Goal: Task Accomplishment & Management: Manage account settings

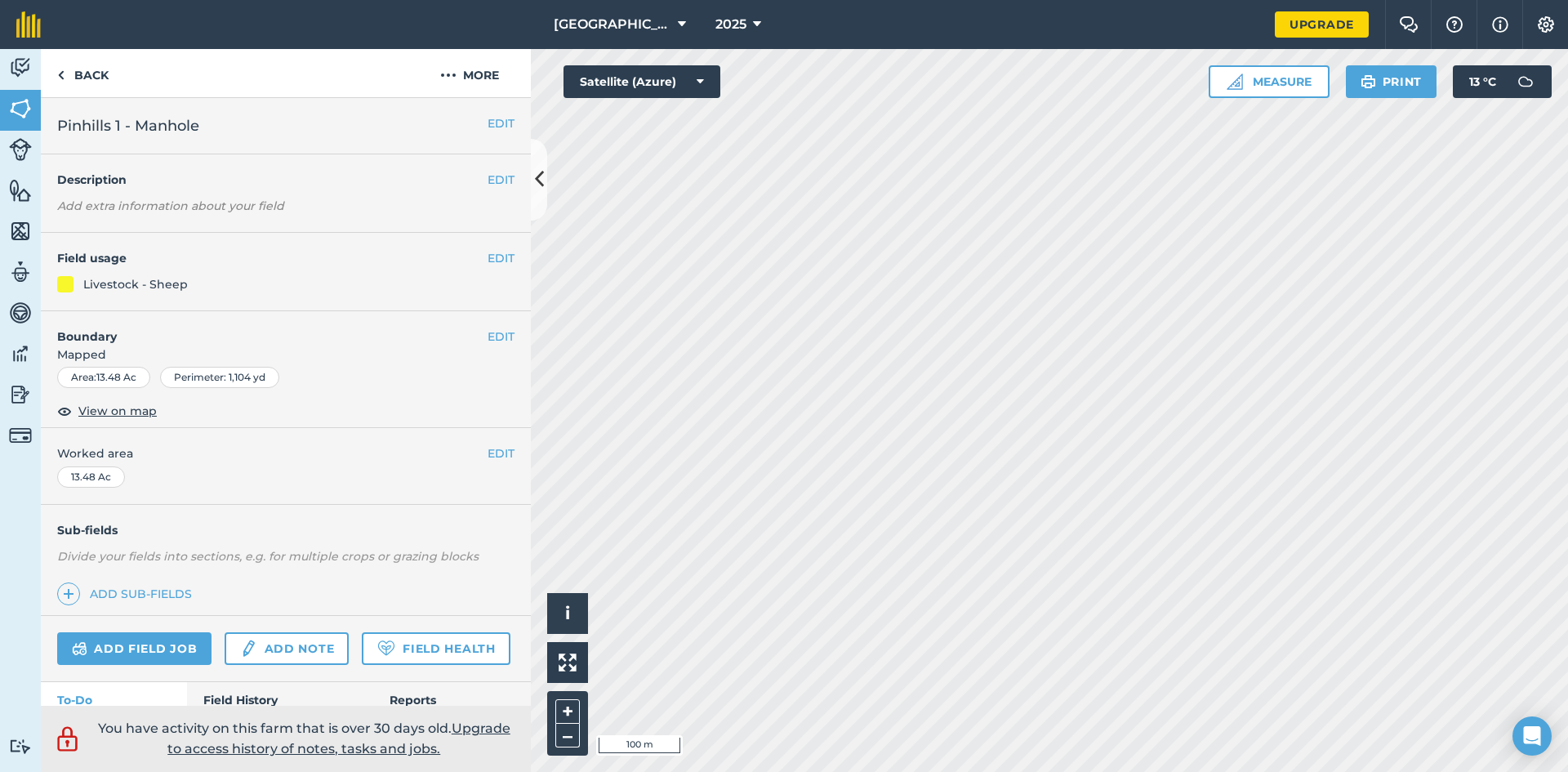
click at [204, 125] on h2 "Pinhills 1 - Manhole" at bounding box center [272, 125] width 430 height 23
click at [188, 121] on span "Pinhills 1 - Manhole" at bounding box center [128, 125] width 142 height 23
click at [124, 127] on span "Pinhills 1 - Manhole" at bounding box center [128, 125] width 142 height 23
click at [499, 122] on button "EDIT" at bounding box center [501, 123] width 27 height 18
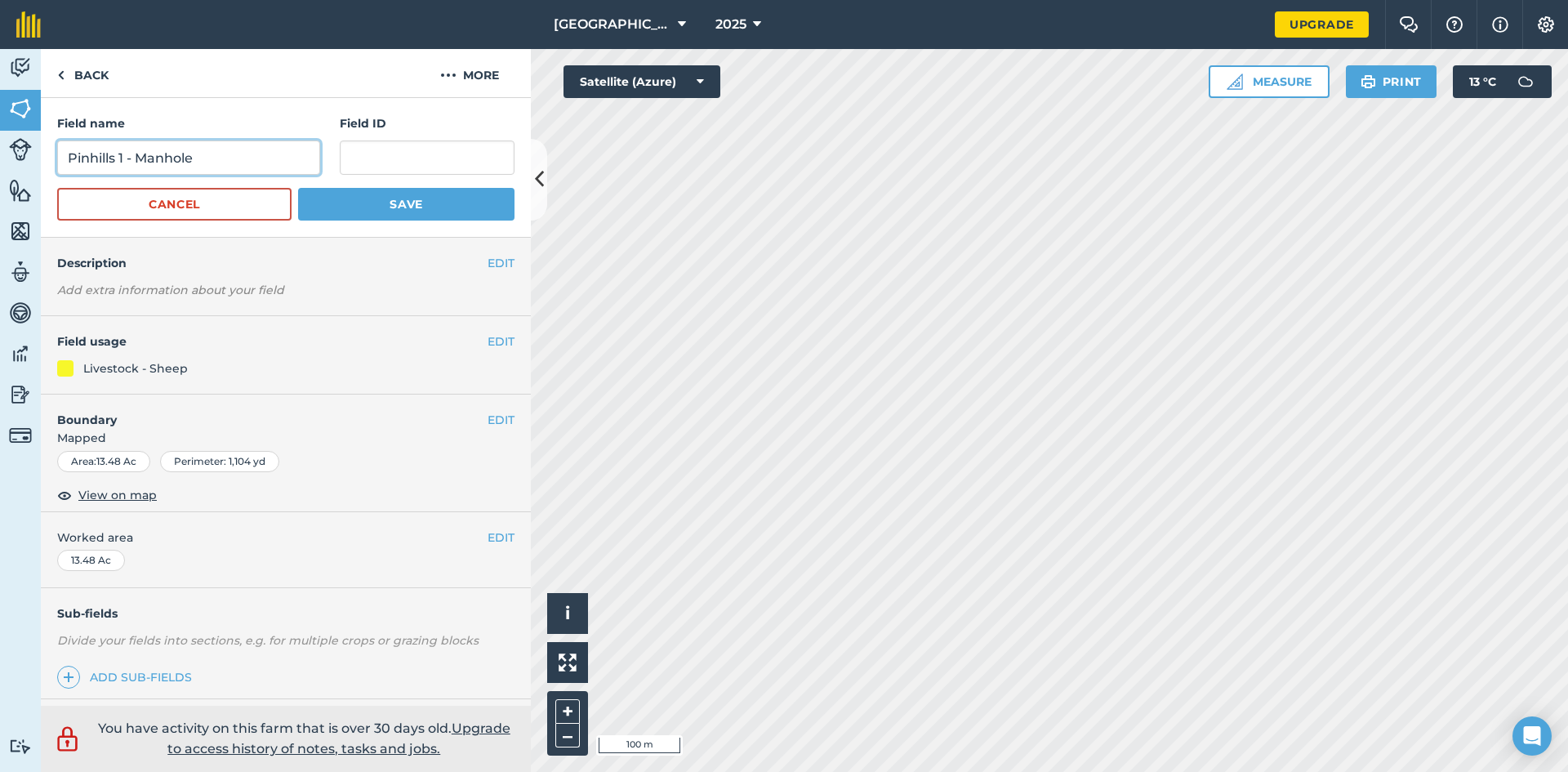
click at [125, 159] on input "Pinhills 1 - Manhole" at bounding box center [188, 157] width 263 height 34
type input "14 Acre - Manhole"
click at [306, 190] on button "Save" at bounding box center [406, 204] width 217 height 32
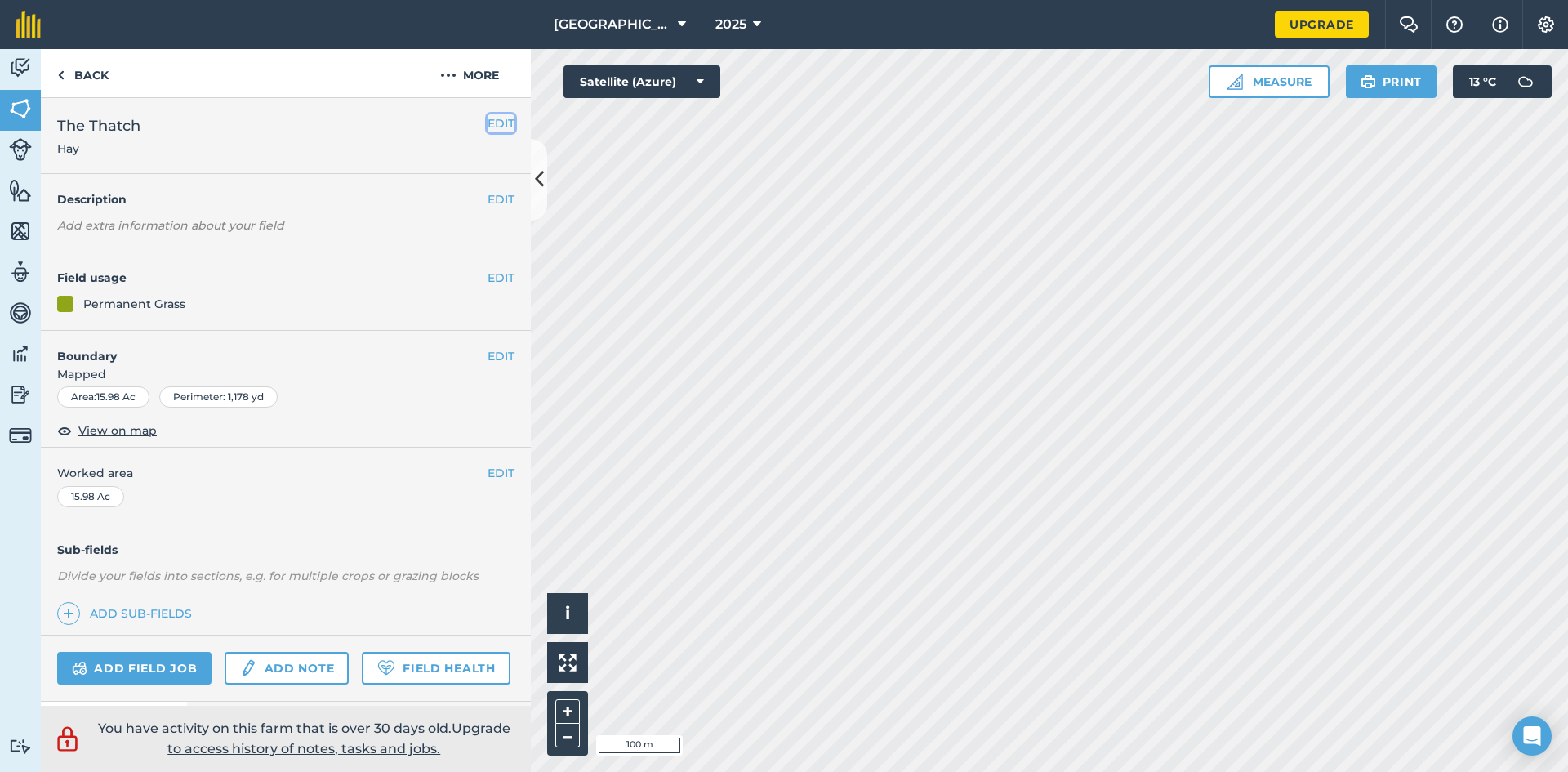
click at [503, 127] on button "EDIT" at bounding box center [501, 123] width 27 height 18
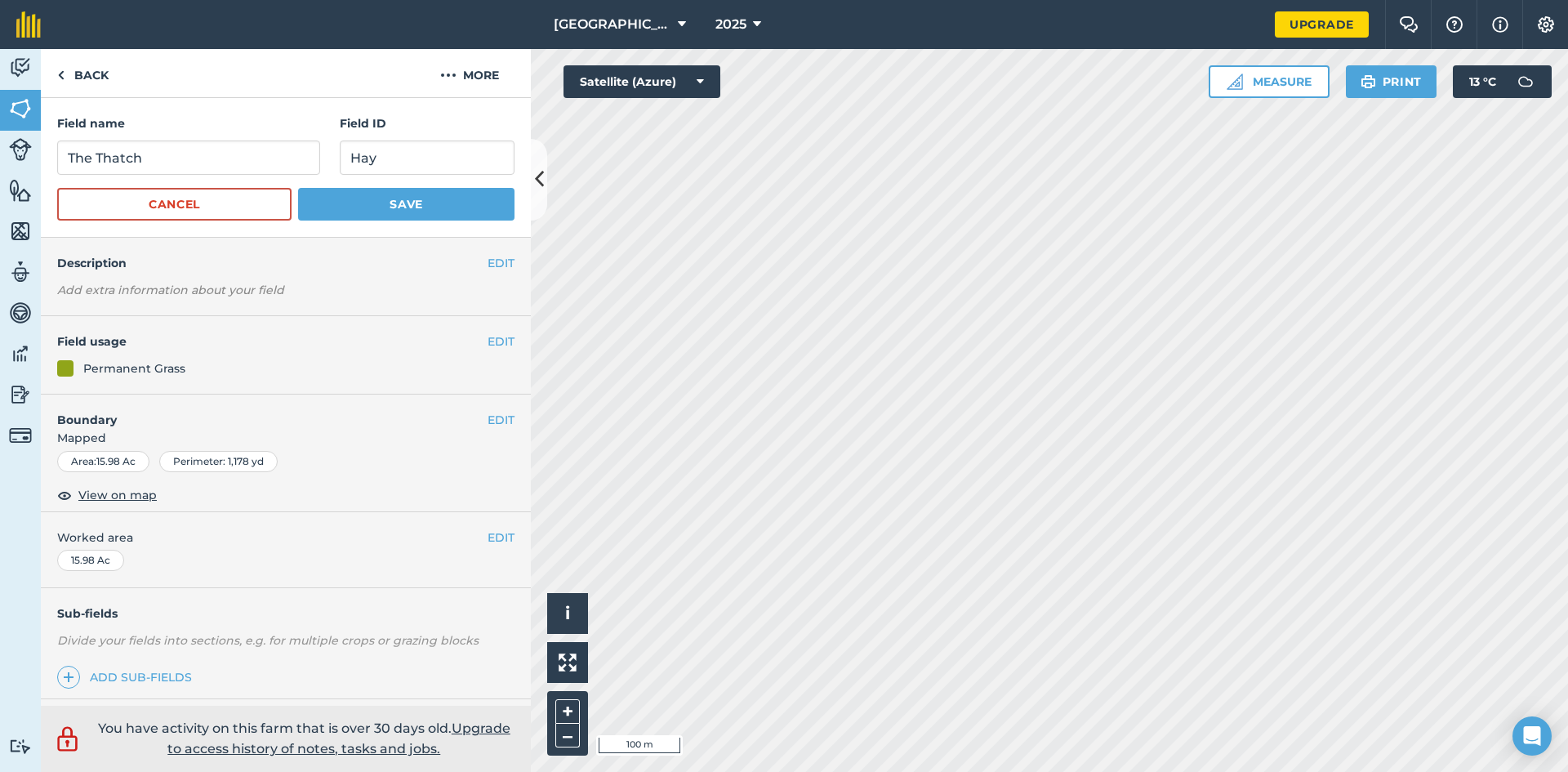
click at [254, 137] on div "Field name The Thatch" at bounding box center [188, 145] width 263 height 61
click at [255, 151] on input "The Thatch" at bounding box center [188, 157] width 263 height 34
type input "The Thatch - Manhole"
click at [340, 207] on button "Save" at bounding box center [406, 204] width 217 height 32
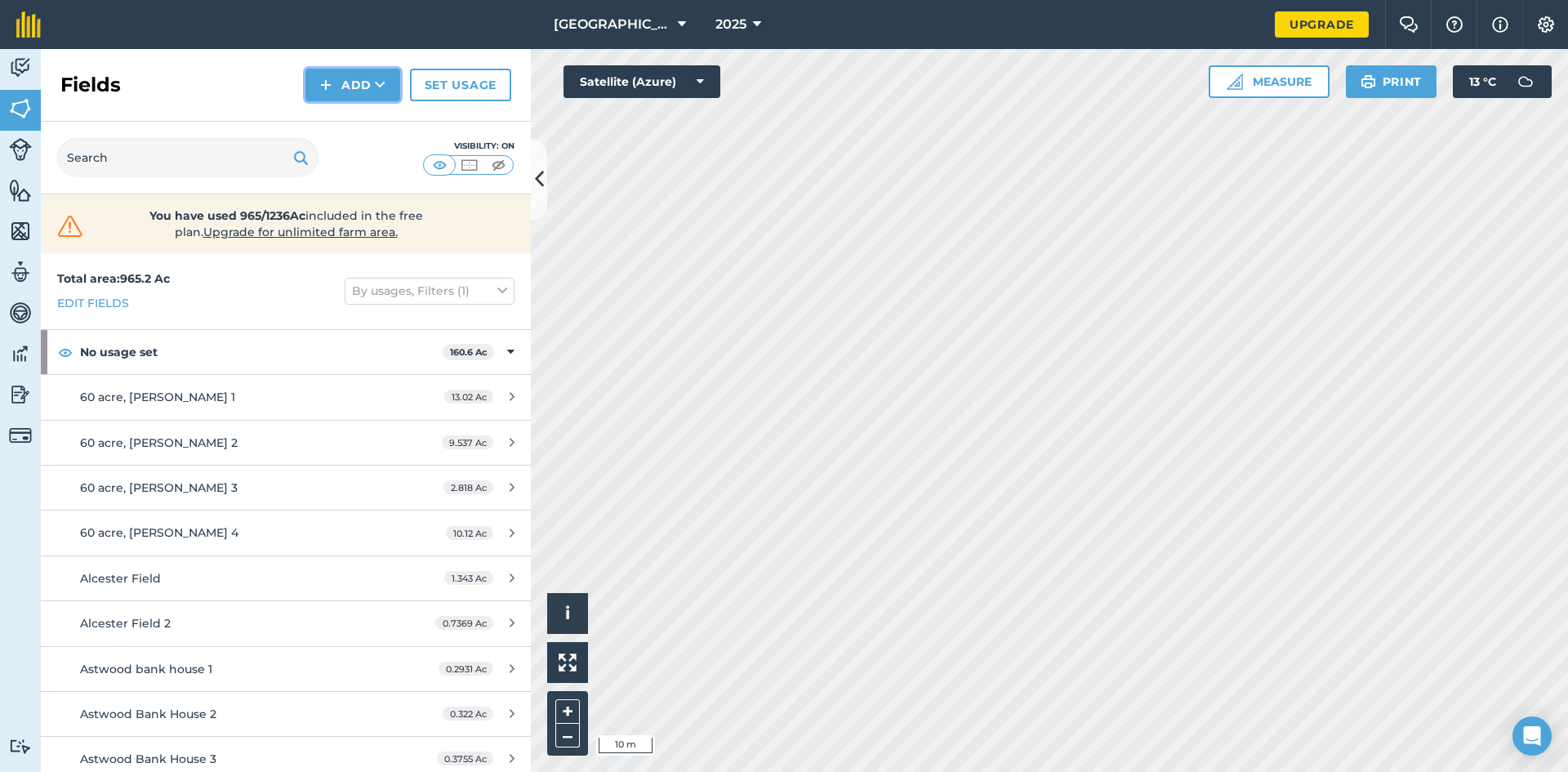
click at [340, 82] on button "Add" at bounding box center [352, 84] width 95 height 32
click at [350, 115] on link "Draw" at bounding box center [352, 122] width 89 height 36
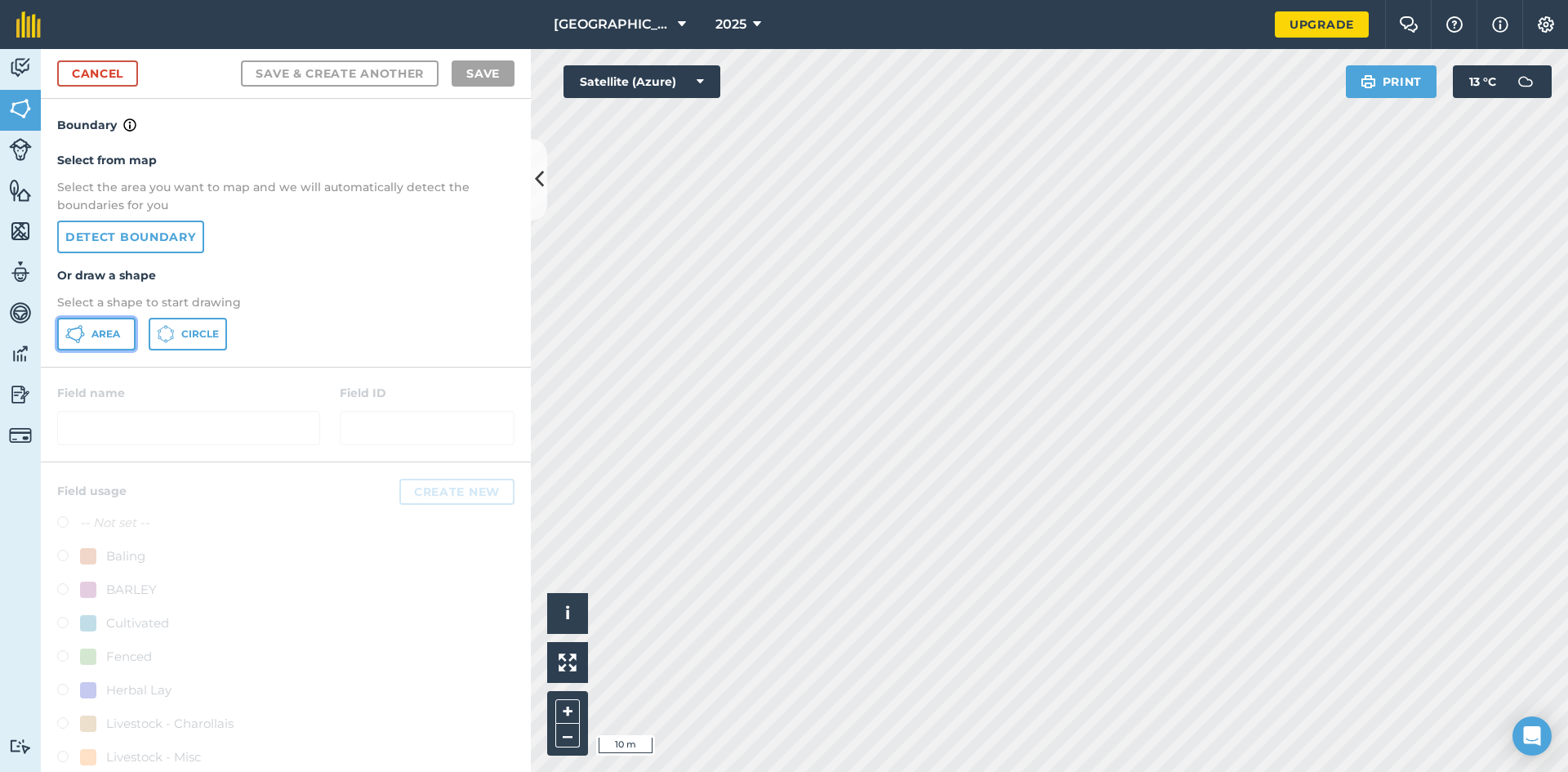
click at [98, 330] on span "Area" at bounding box center [105, 334] width 29 height 13
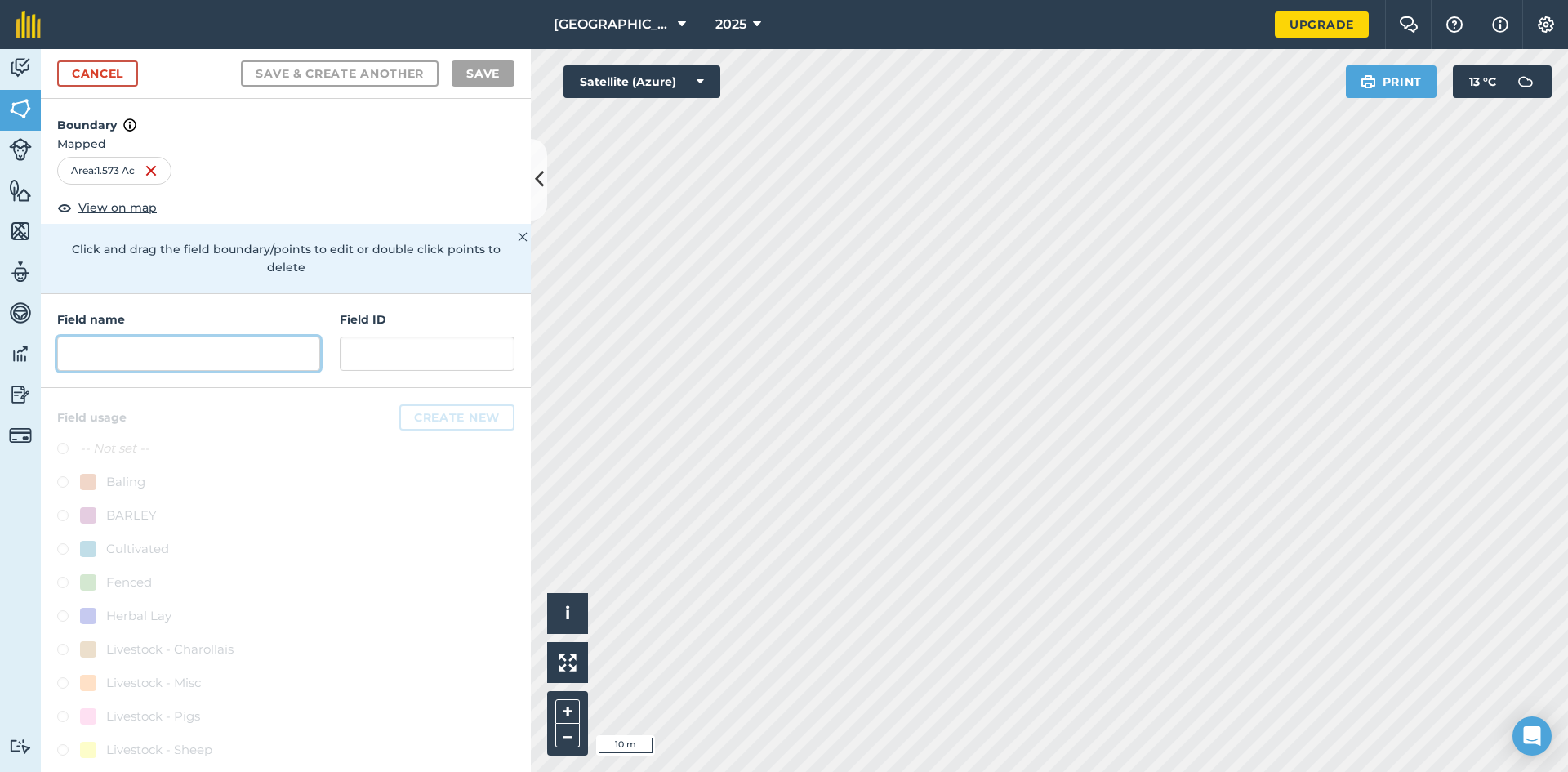
click at [277, 337] on input "text" at bounding box center [188, 353] width 263 height 34
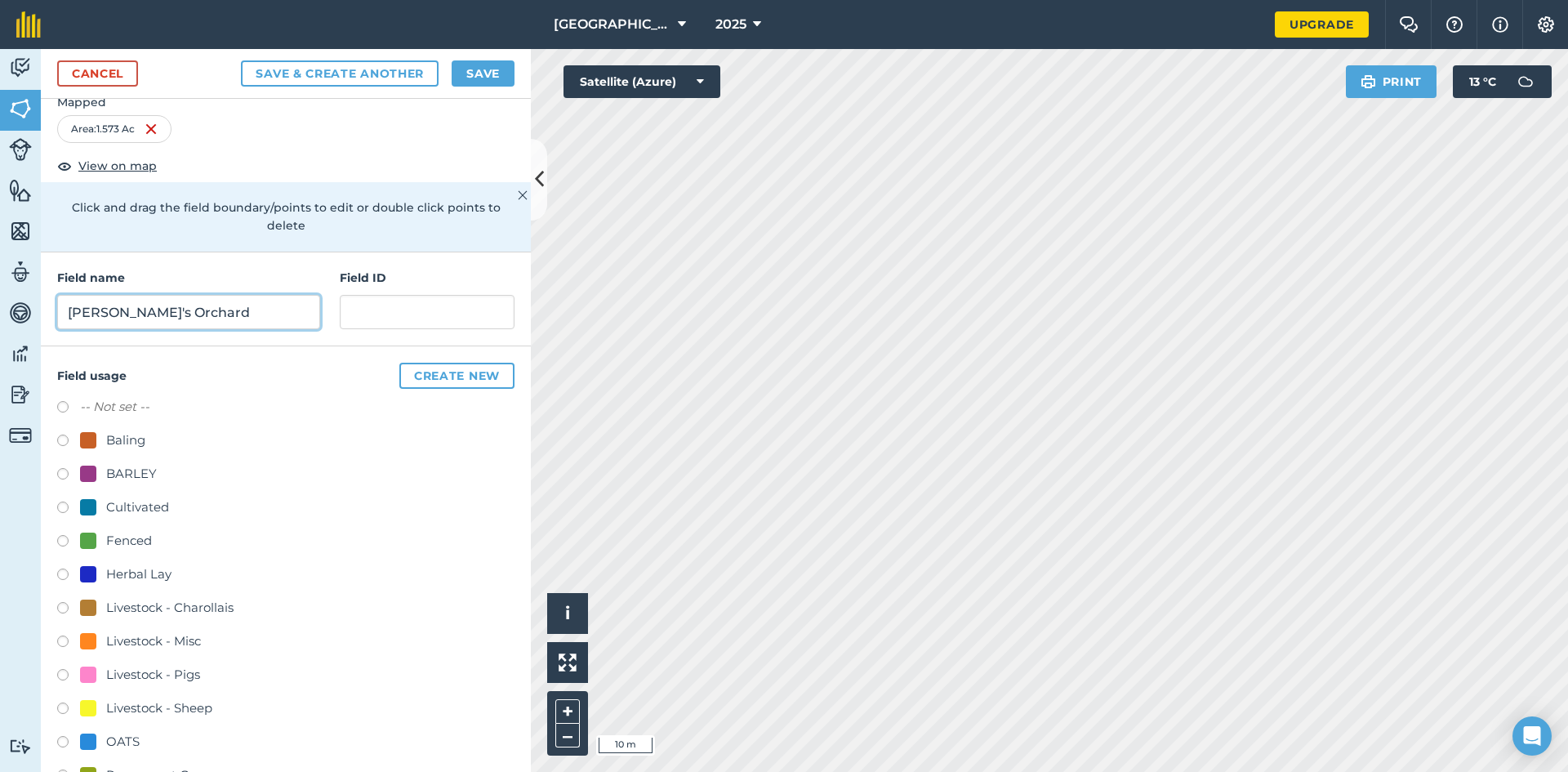
scroll to position [70, 0]
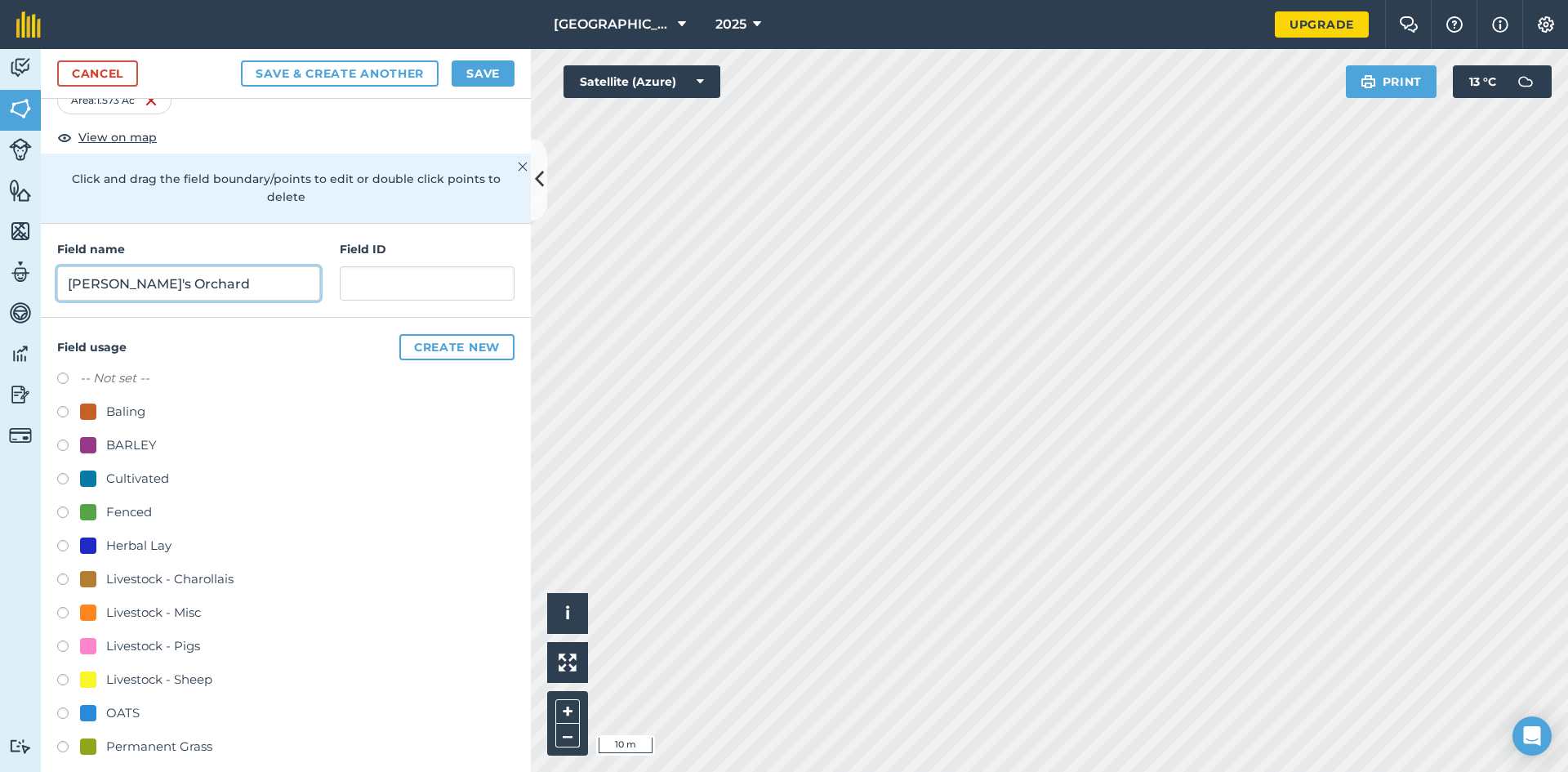
type input "[PERSON_NAME]'s Orchard"
click at [72, 741] on label at bounding box center [68, 749] width 23 height 17
radio input "true"
click at [466, 83] on button "Save" at bounding box center [483, 74] width 63 height 26
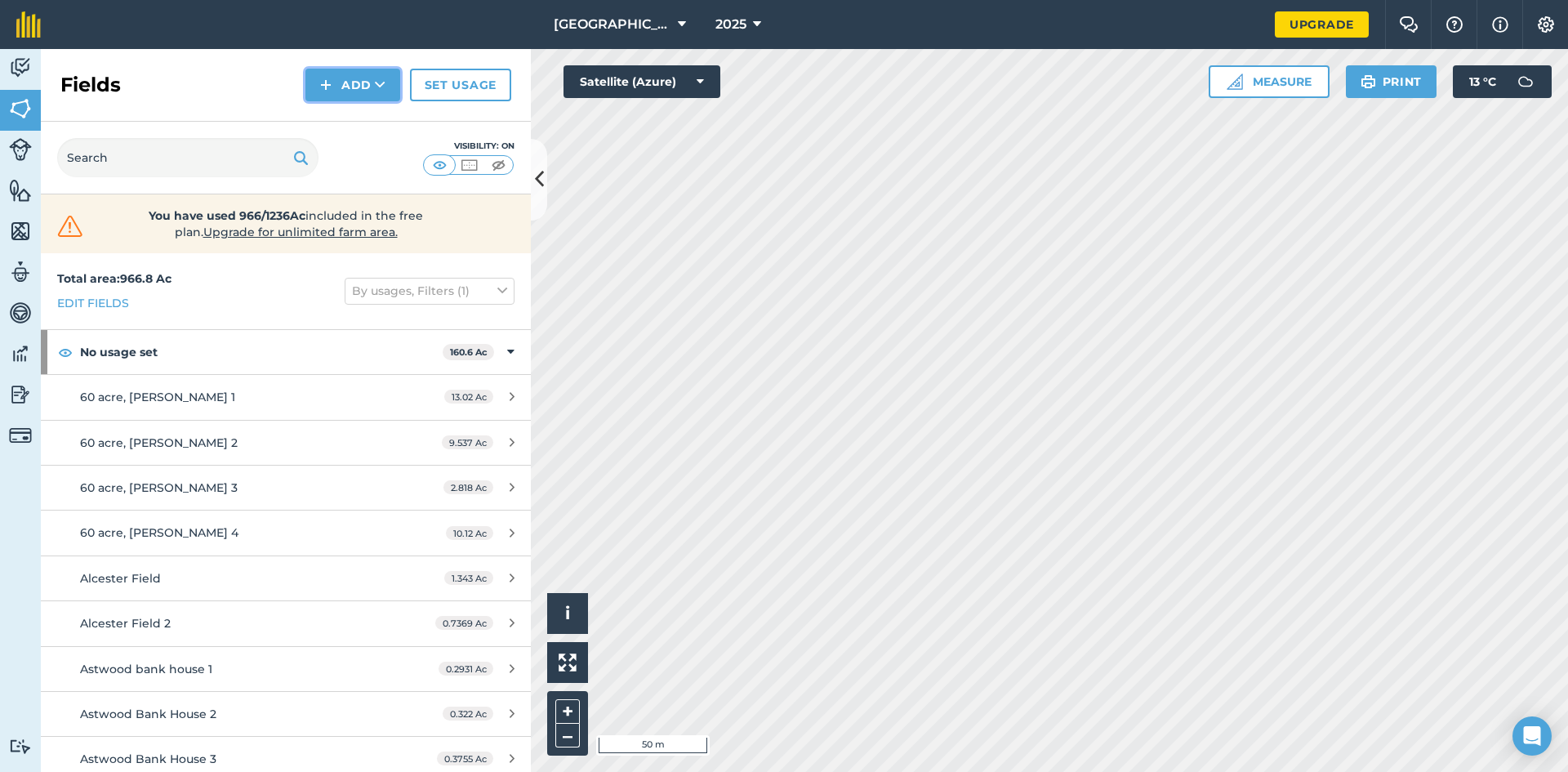
click at [327, 73] on button "Add" at bounding box center [352, 84] width 95 height 32
click at [360, 127] on link "Draw" at bounding box center [352, 122] width 89 height 36
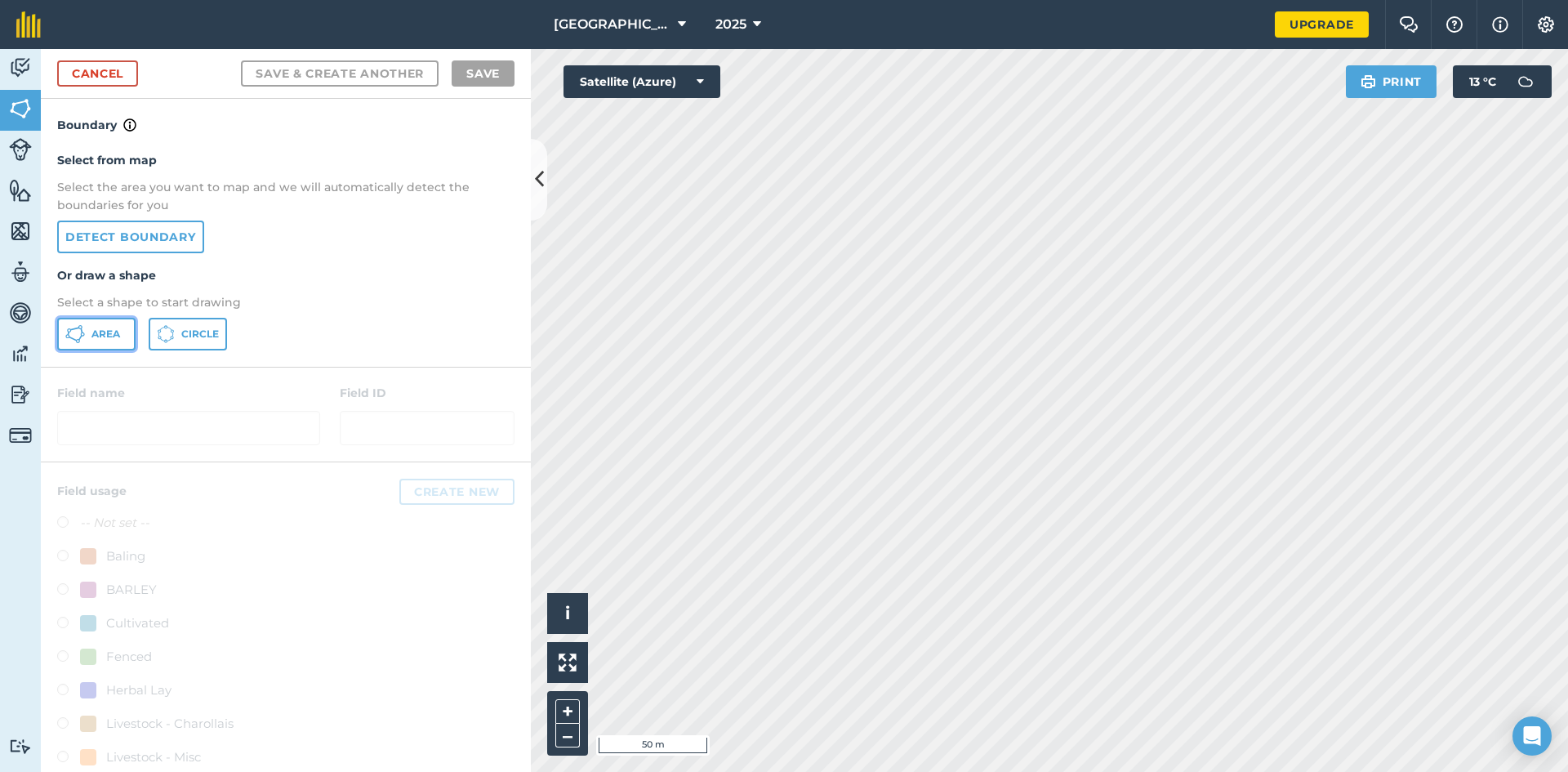
click at [101, 341] on button "Area" at bounding box center [96, 334] width 78 height 32
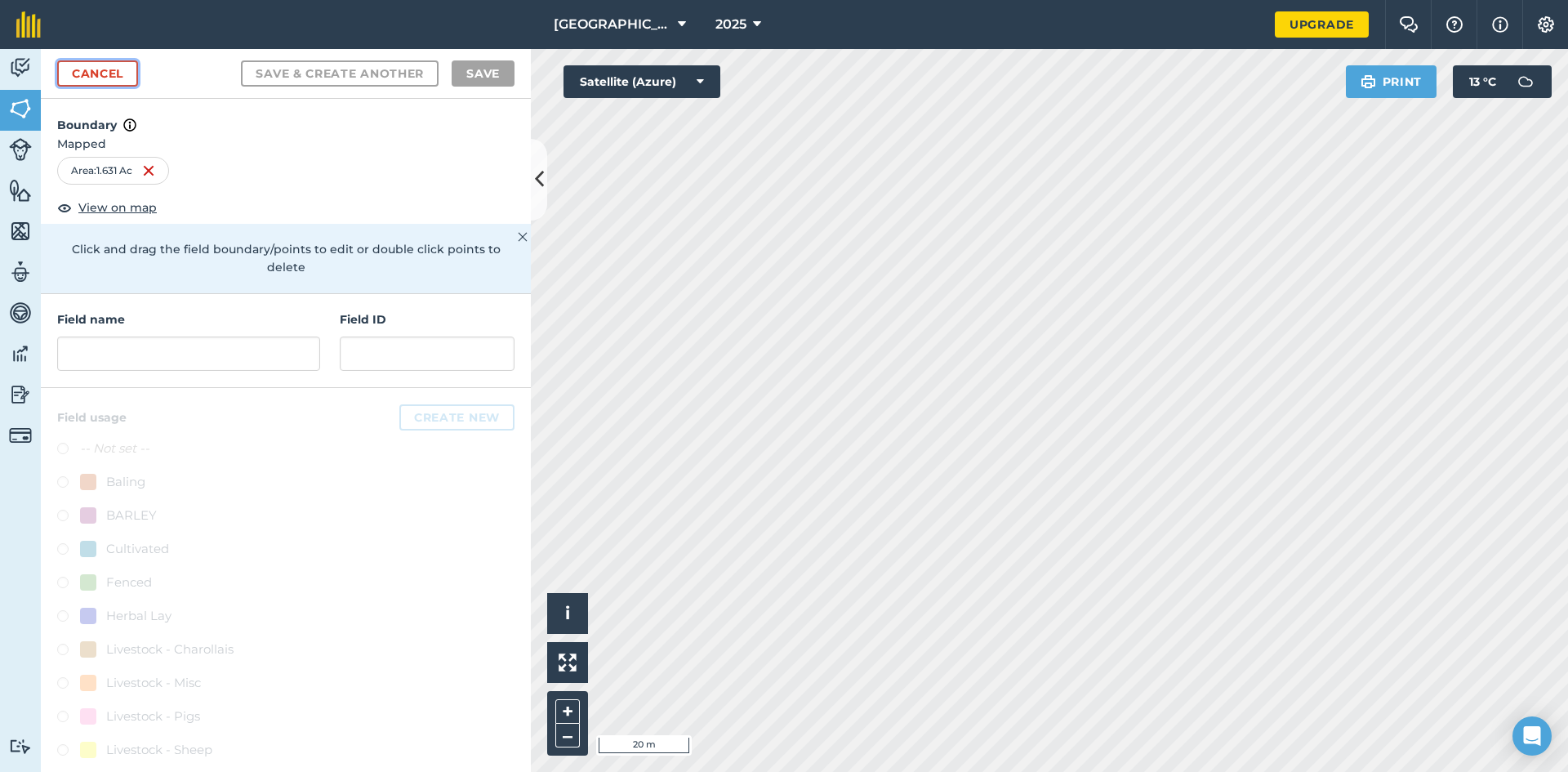
click at [86, 75] on link "Cancel" at bounding box center [98, 74] width 81 height 26
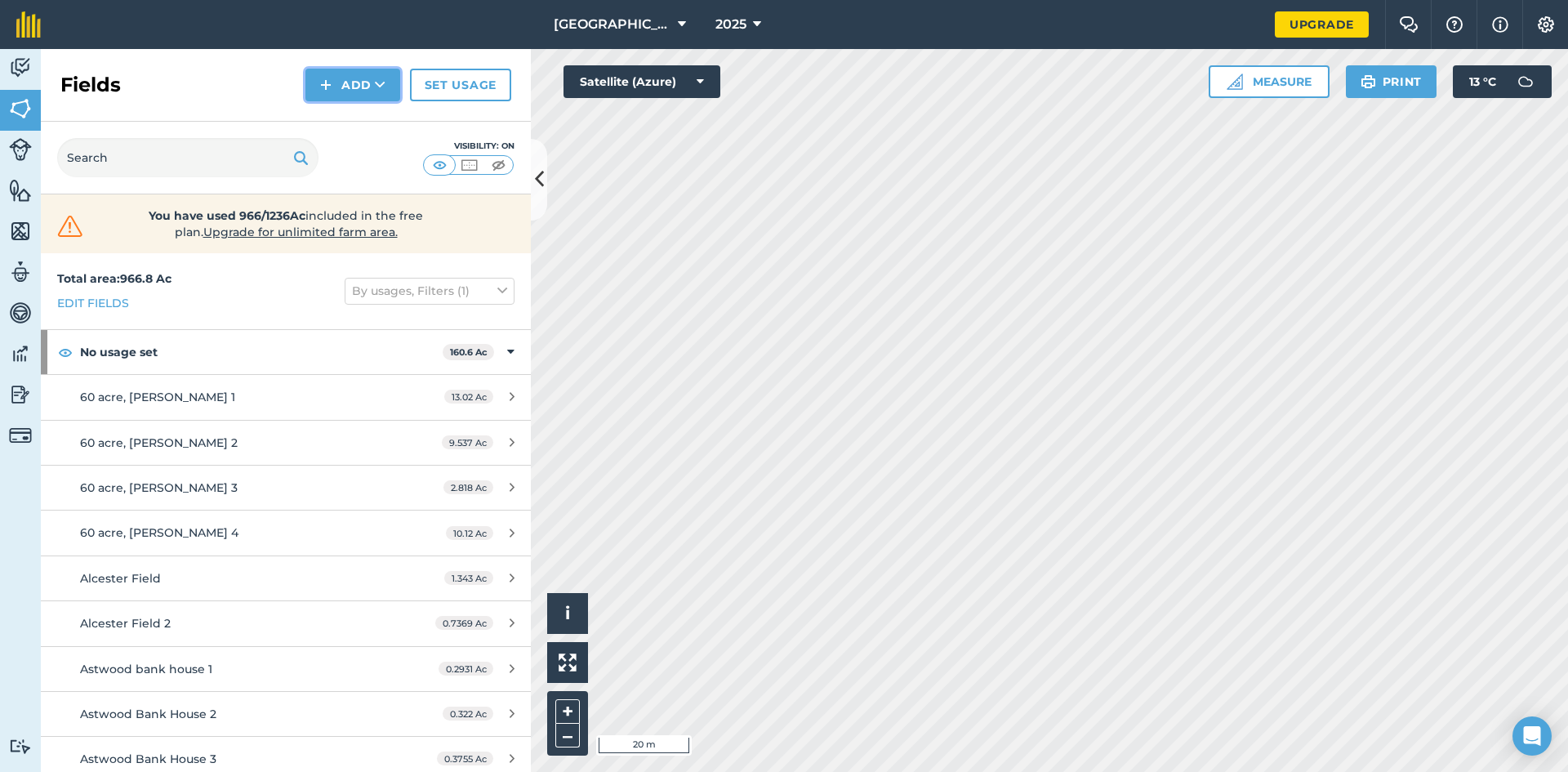
click at [325, 78] on img at bounding box center [325, 84] width 11 height 19
click at [347, 125] on link "Draw" at bounding box center [352, 122] width 89 height 36
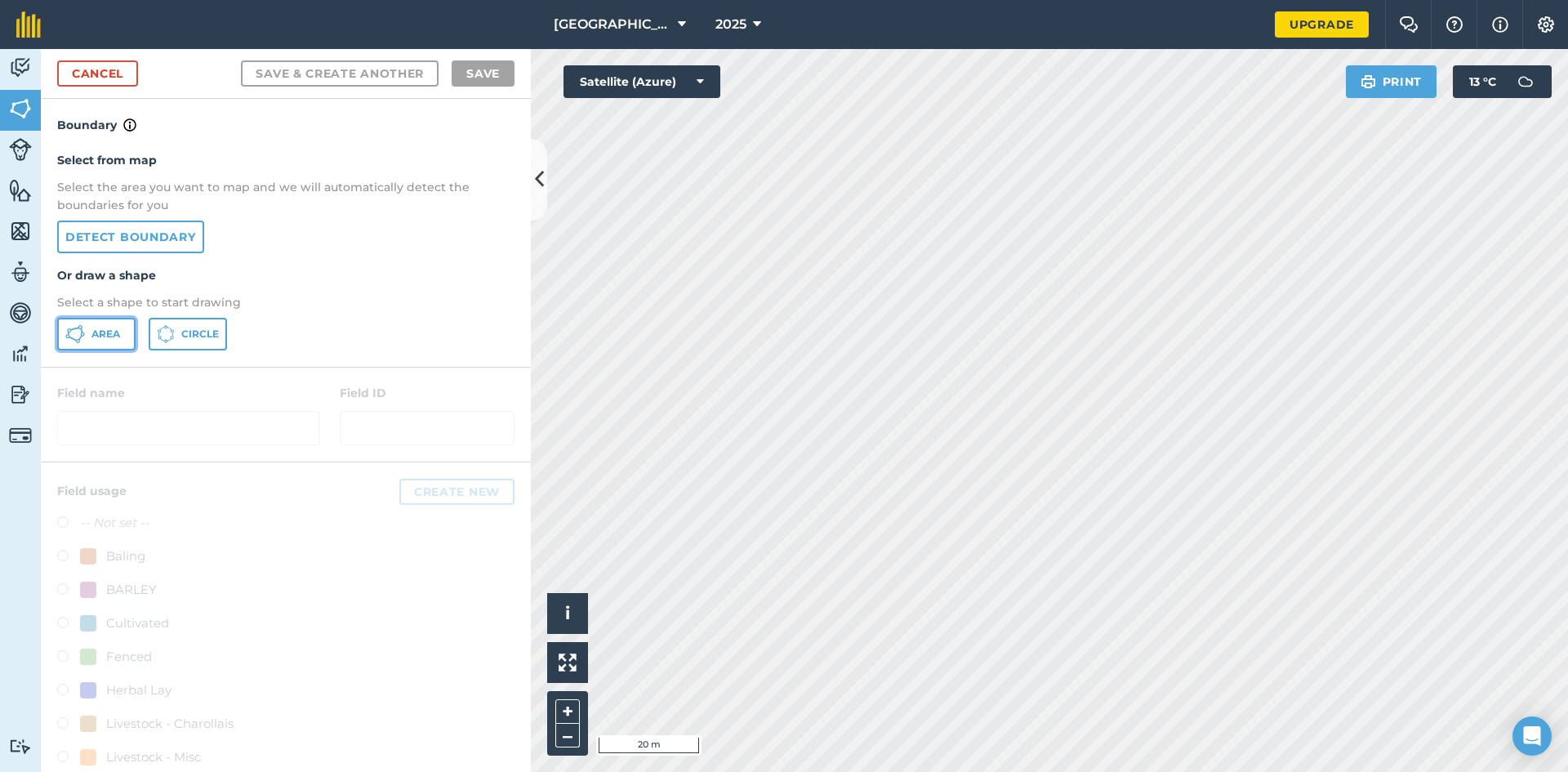
click at [109, 331] on span "Area" at bounding box center [105, 334] width 29 height 13
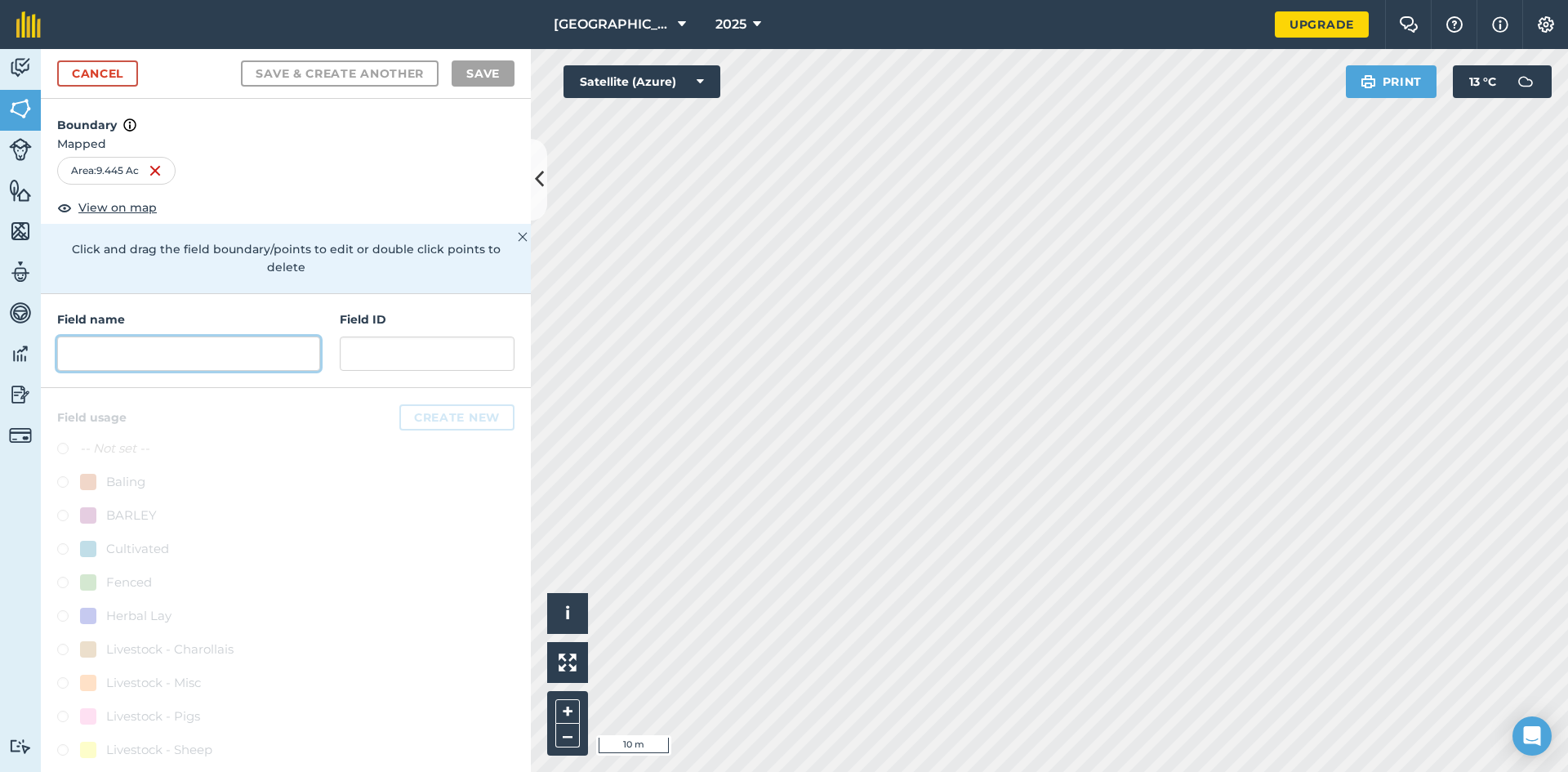
click at [273, 347] on input "text" at bounding box center [188, 353] width 263 height 34
click at [230, 337] on input "text" at bounding box center [188, 353] width 263 height 34
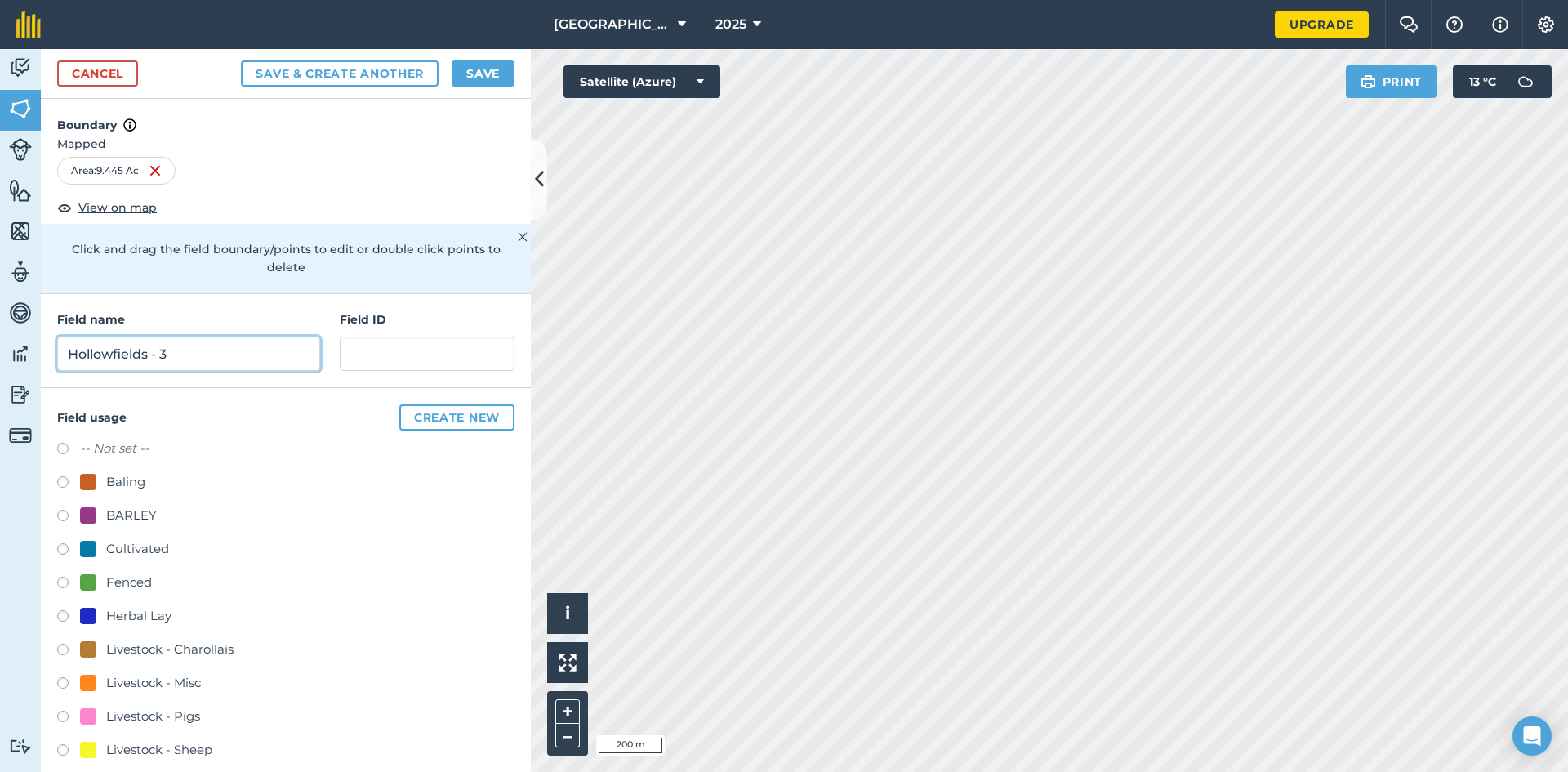
click at [161, 341] on input "Hollowfields - 3" at bounding box center [188, 353] width 263 height 34
type input "Hollowfields 3"
click at [60, 510] on label at bounding box center [68, 518] width 23 height 17
radio input "true"
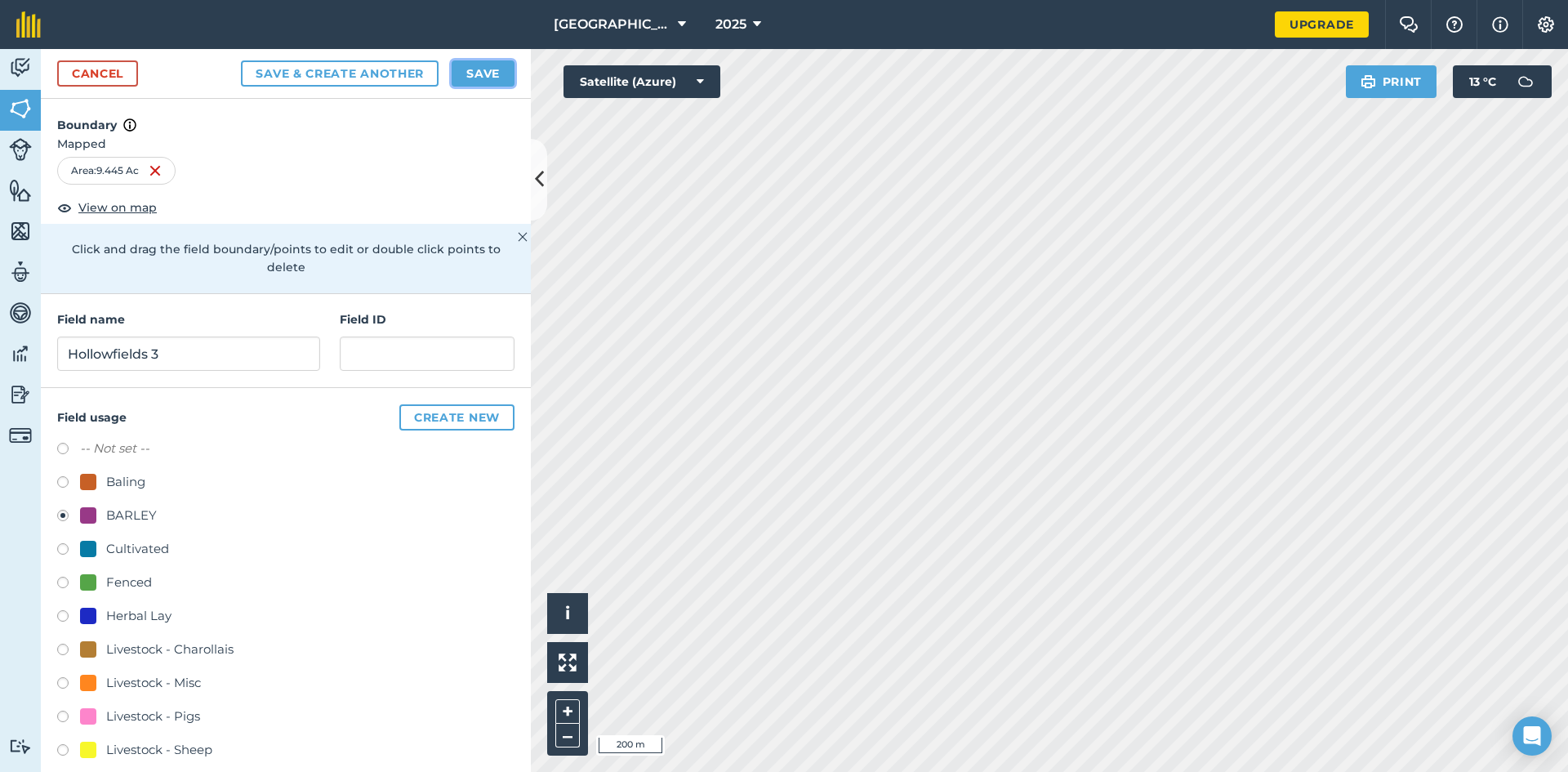
click at [495, 79] on button "Save" at bounding box center [483, 74] width 63 height 26
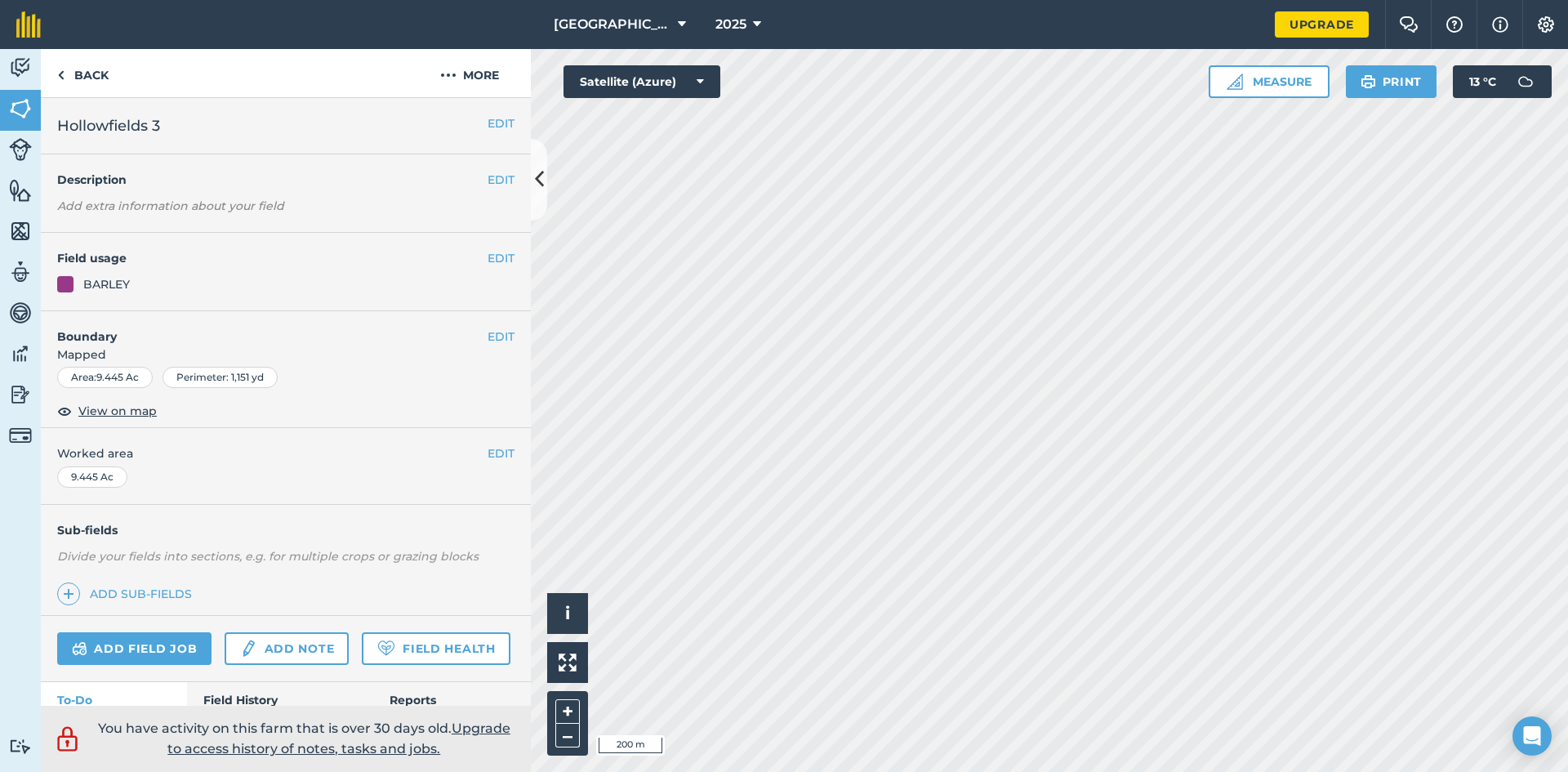
click at [526, 200] on div "EDIT Description Add extra information about your field" at bounding box center [286, 193] width 490 height 78
click at [536, 197] on button at bounding box center [539, 180] width 17 height 82
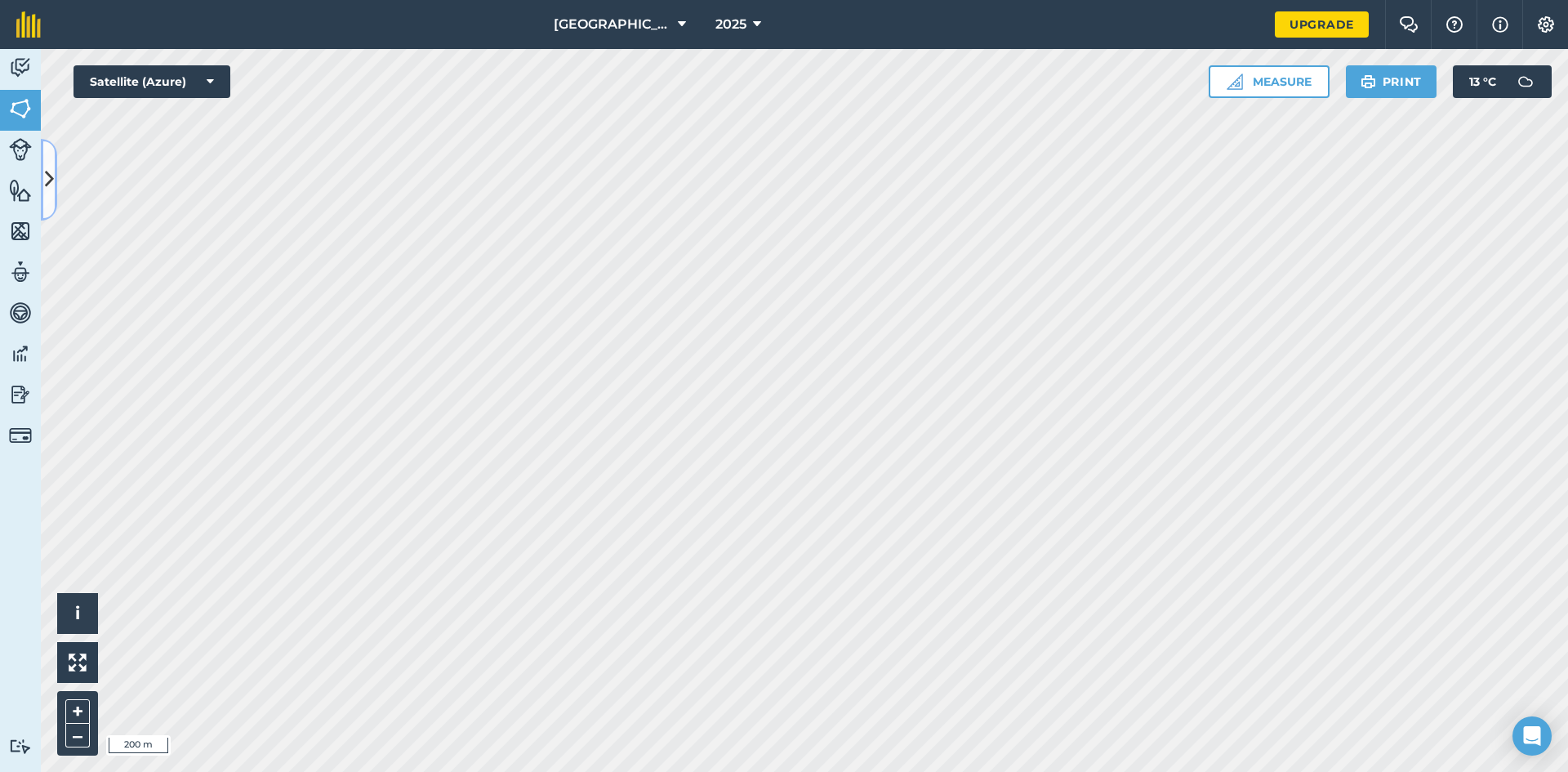
click at [48, 175] on icon at bounding box center [50, 179] width 9 height 29
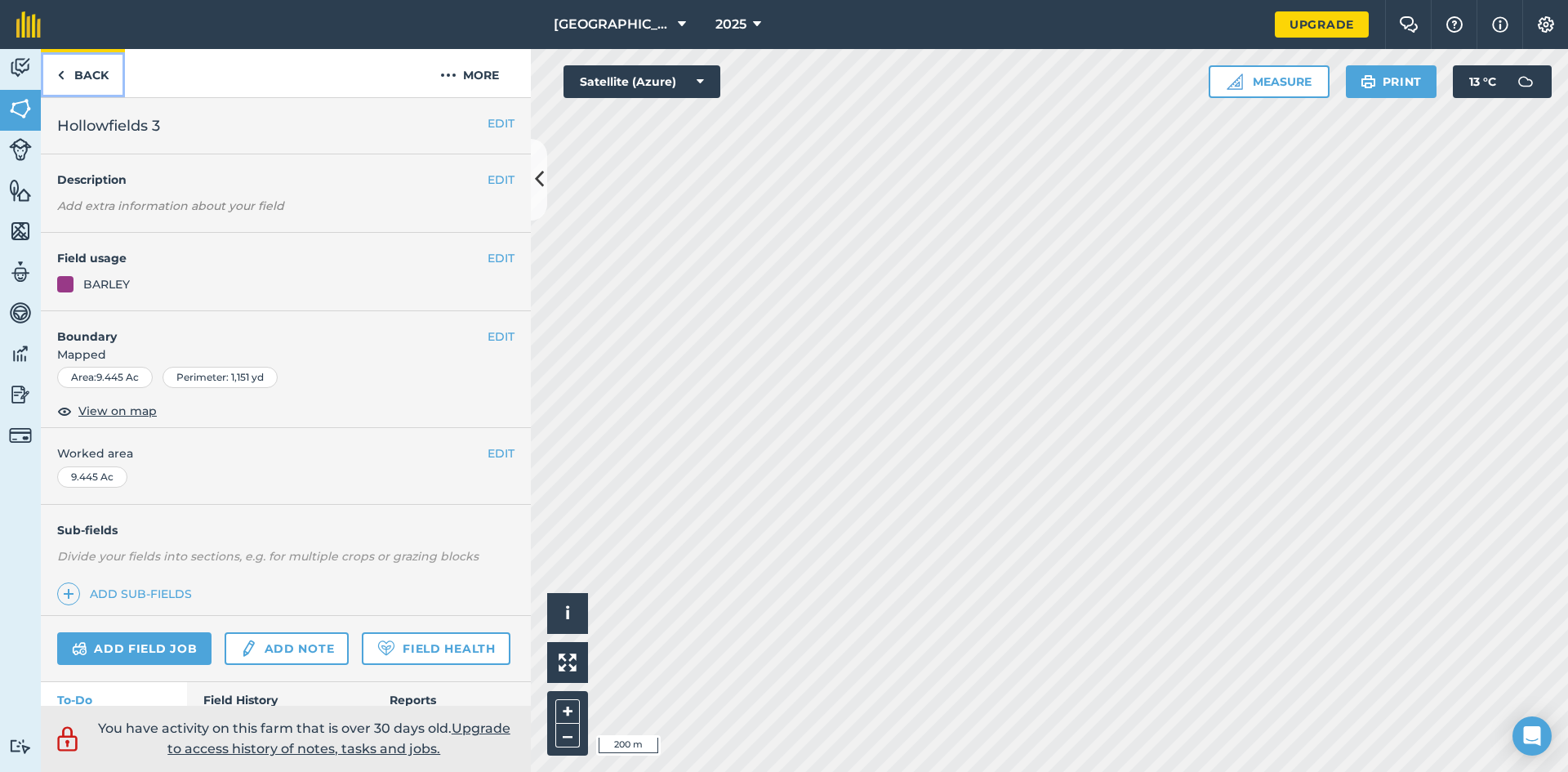
click at [103, 89] on link "Back" at bounding box center [82, 73] width 84 height 48
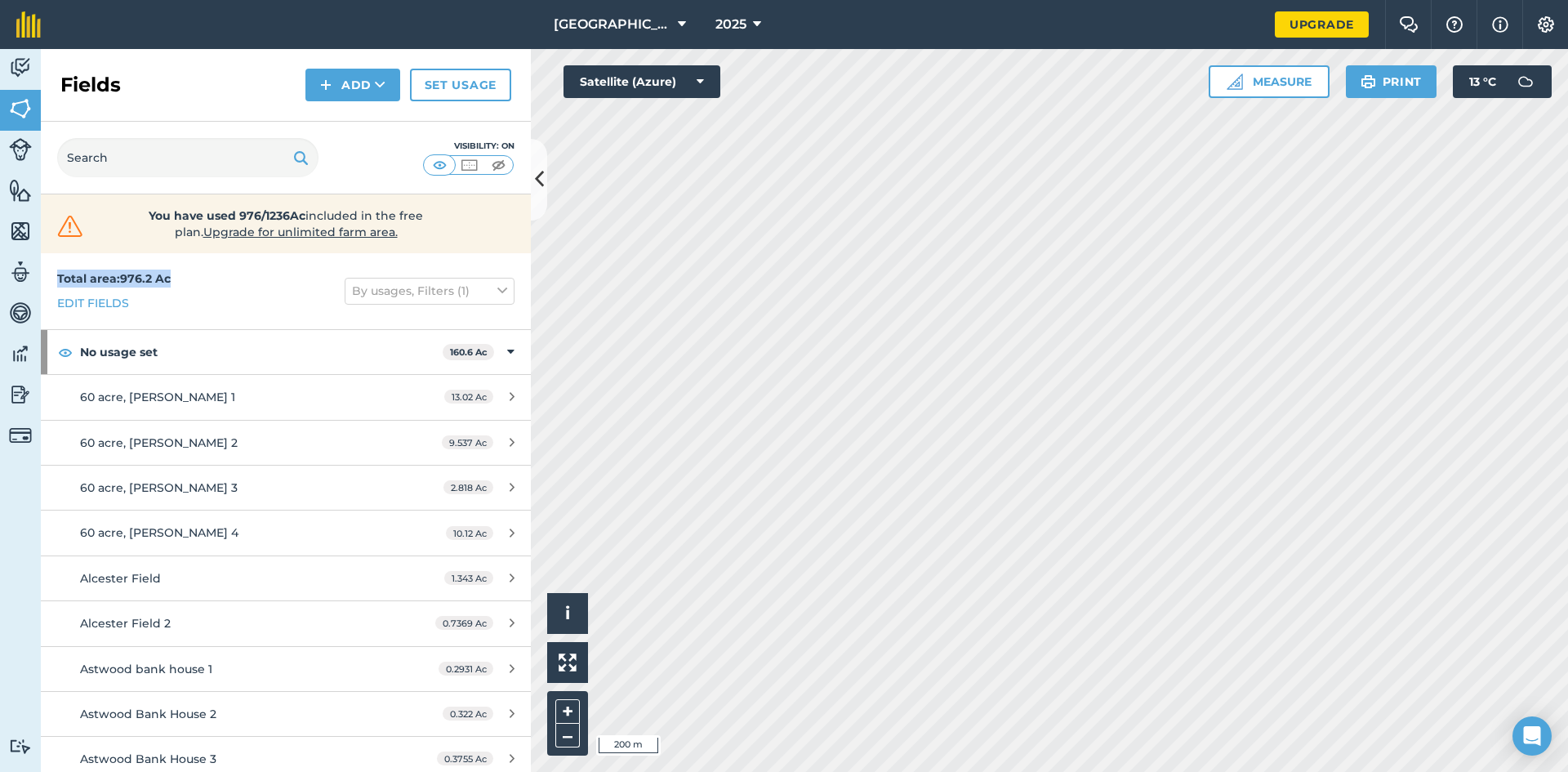
drag, startPoint x: 175, startPoint y: 280, endPoint x: 55, endPoint y: 280, distance: 120.0
click at [55, 280] on div "Total area : 976.2 Ac Edit fields By usages, Filters (1)" at bounding box center [286, 291] width 490 height 76
click at [257, 277] on div "Total area : 976.2 Ac Edit fields By usages, Filters (1)" at bounding box center [286, 291] width 490 height 76
click at [539, 211] on button at bounding box center [539, 180] width 17 height 82
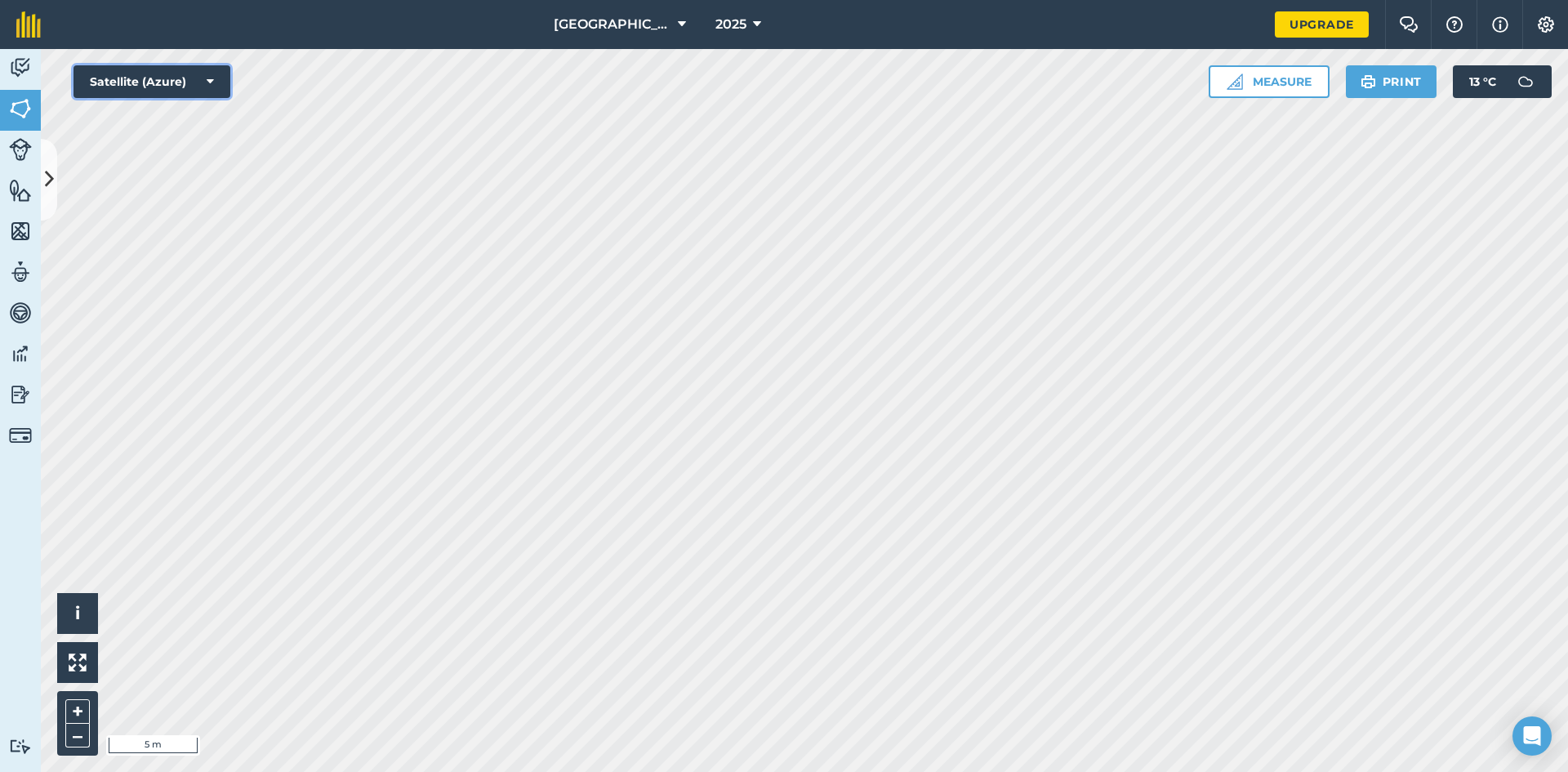
click at [104, 83] on button "Satellite (Azure)" at bounding box center [152, 81] width 157 height 32
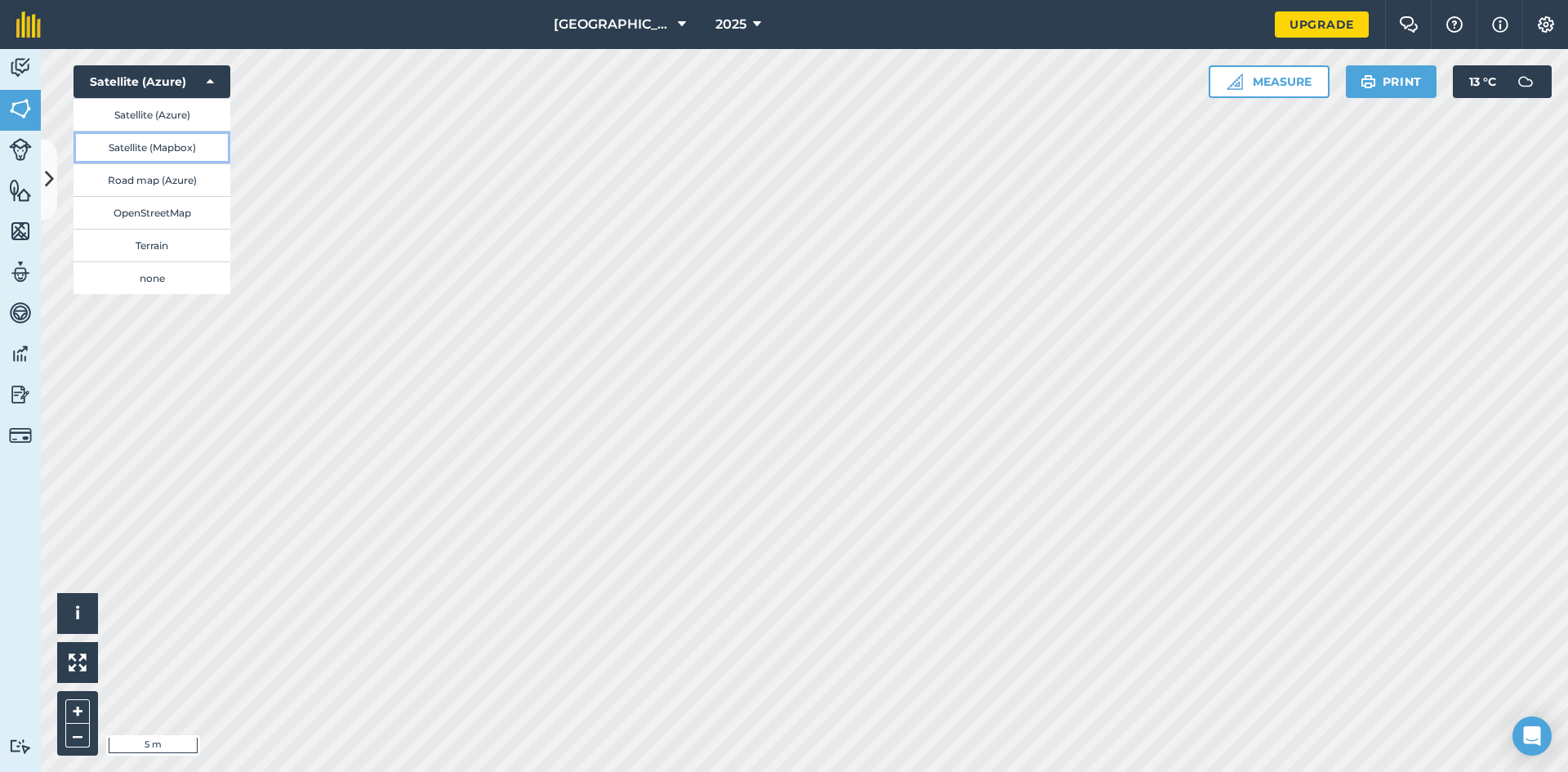
click at [154, 139] on button "Satellite (Mapbox)" at bounding box center [152, 147] width 157 height 32
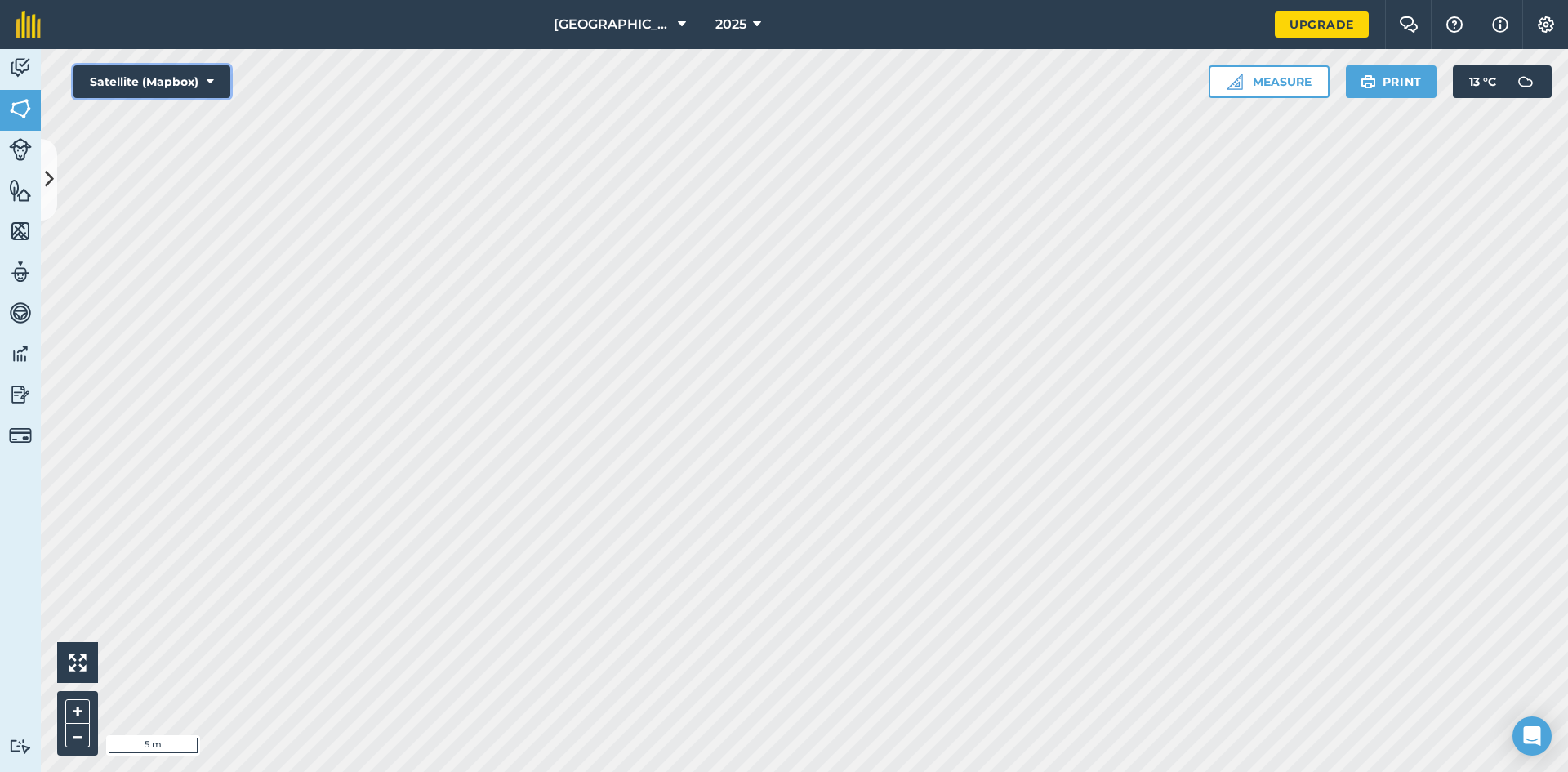
click at [104, 72] on button "Satellite (Mapbox)" at bounding box center [152, 81] width 157 height 32
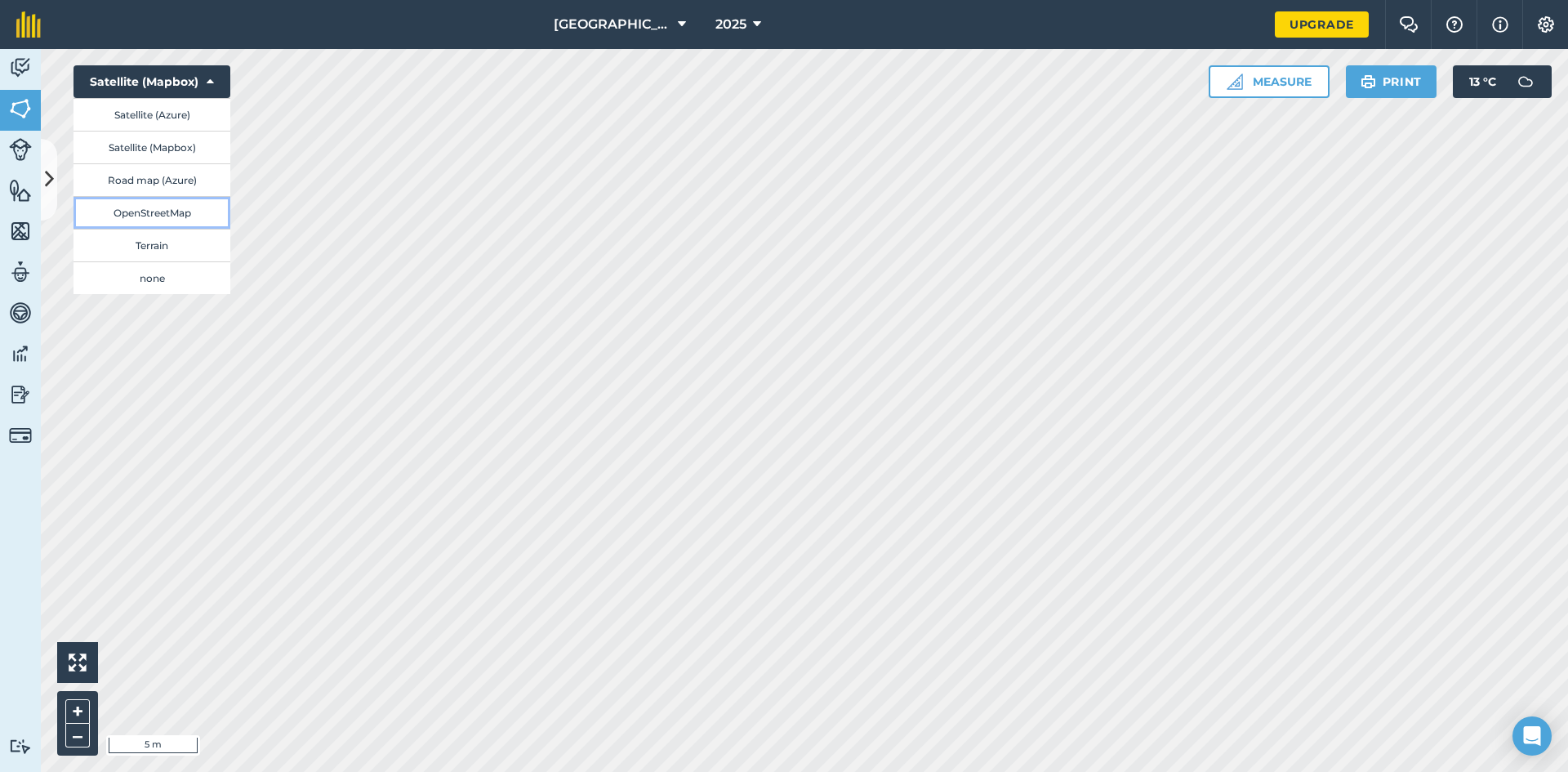
click at [154, 218] on button "OpenStreetMap" at bounding box center [152, 212] width 157 height 32
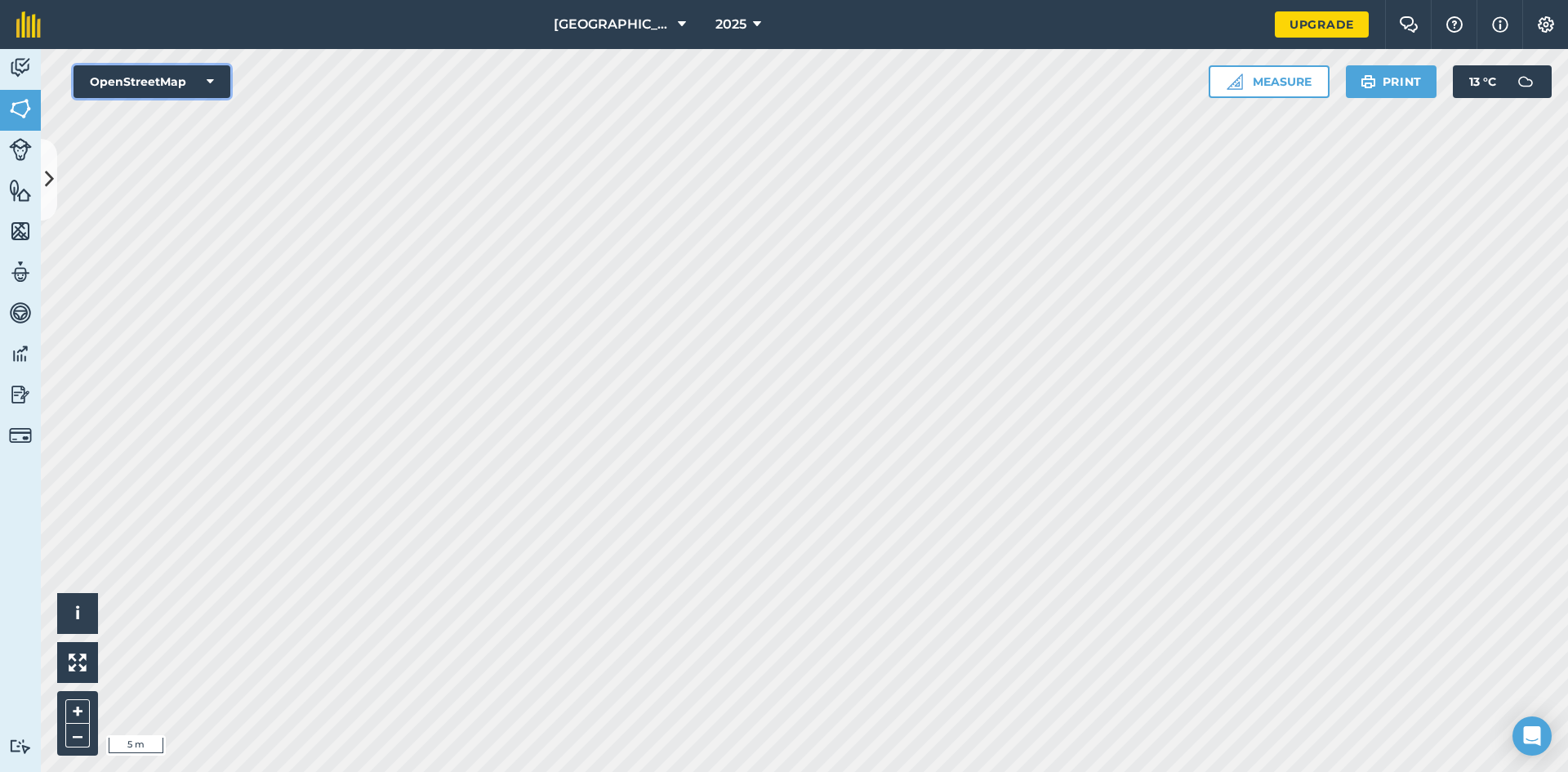
click at [195, 87] on button "OpenStreetMap" at bounding box center [152, 81] width 157 height 32
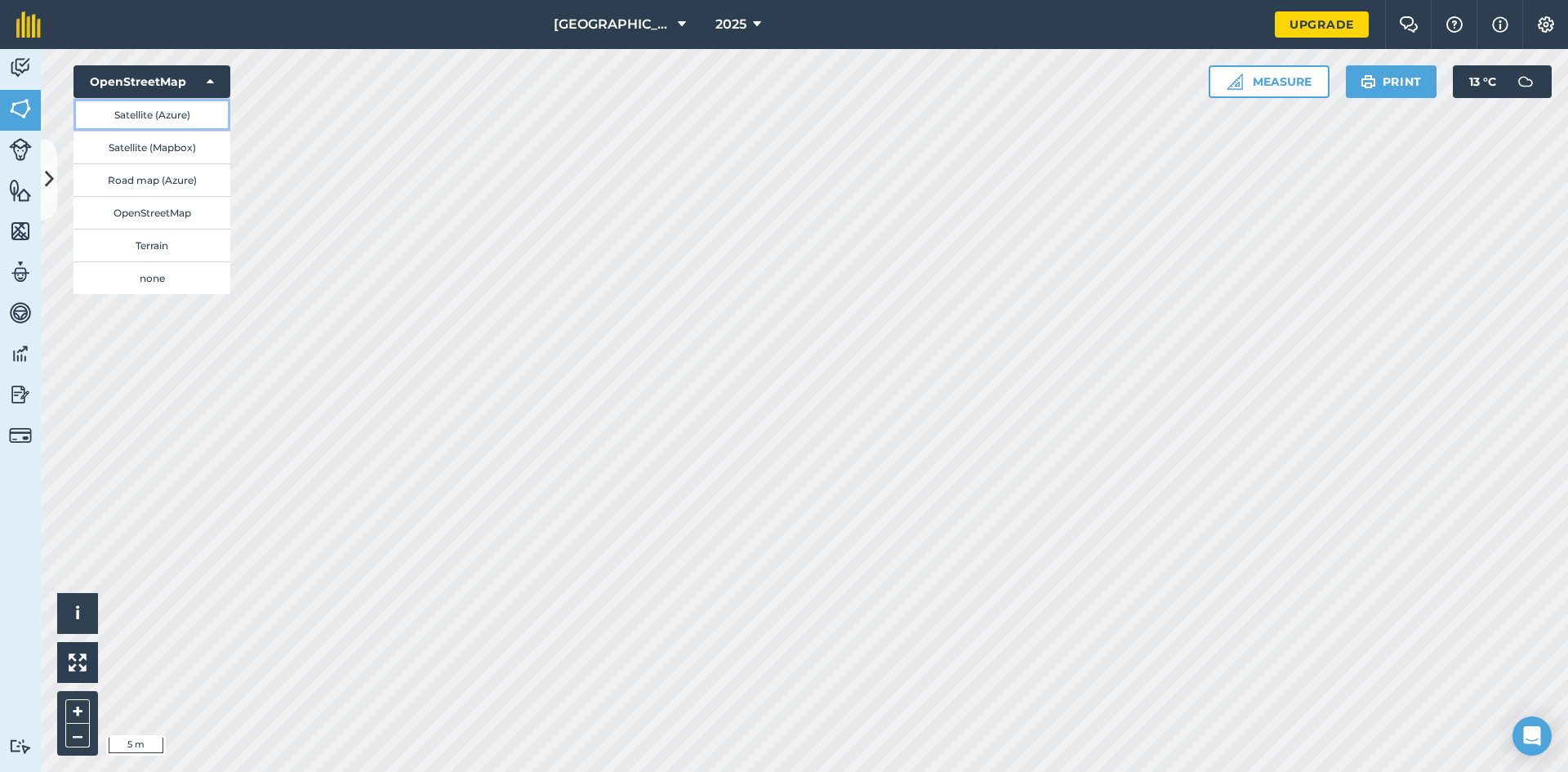
click at [189, 113] on button "Satellite (Azure)" at bounding box center [152, 113] width 157 height 32
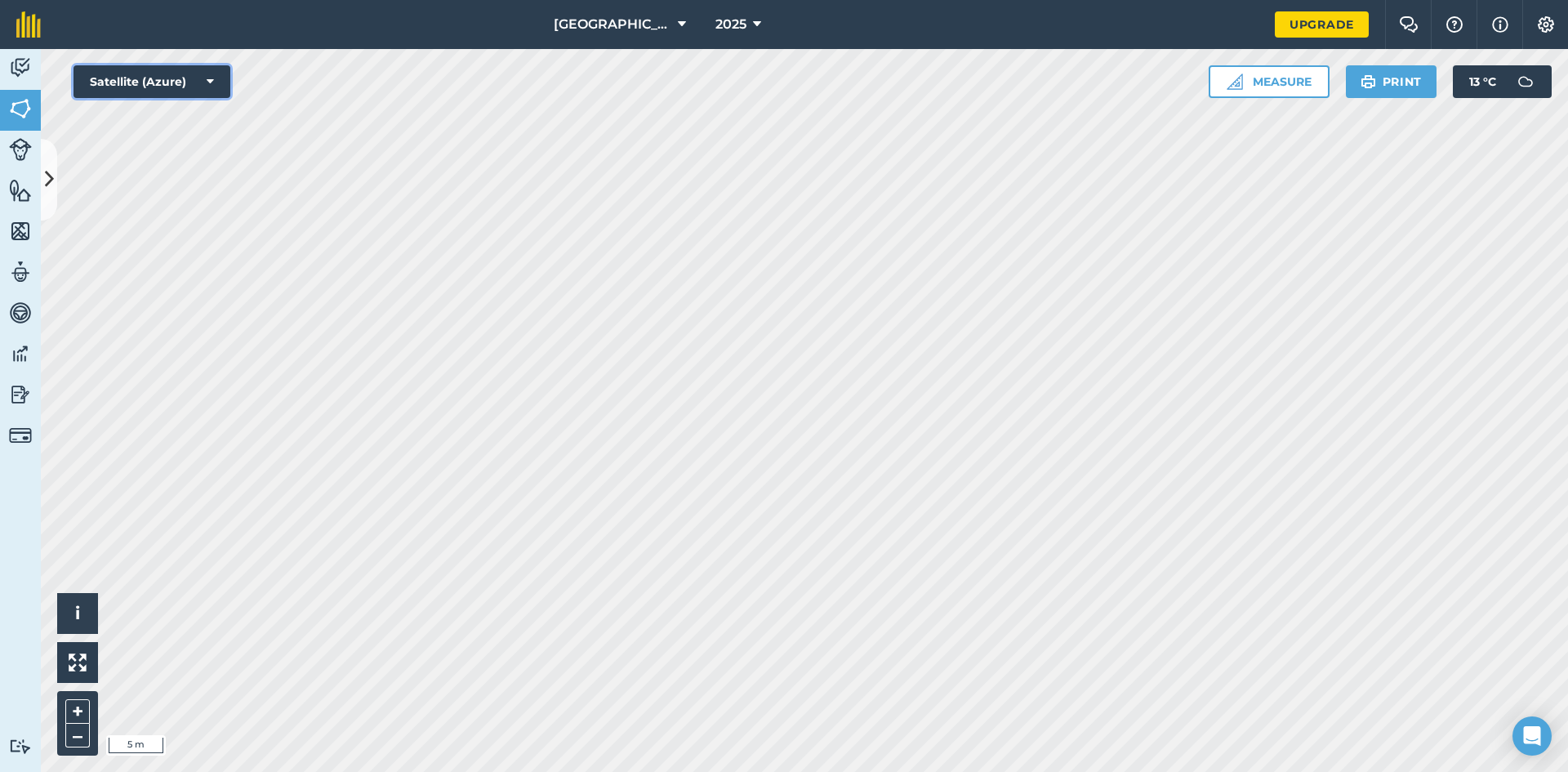
click at [182, 94] on button "Satellite (Azure)" at bounding box center [152, 81] width 157 height 32
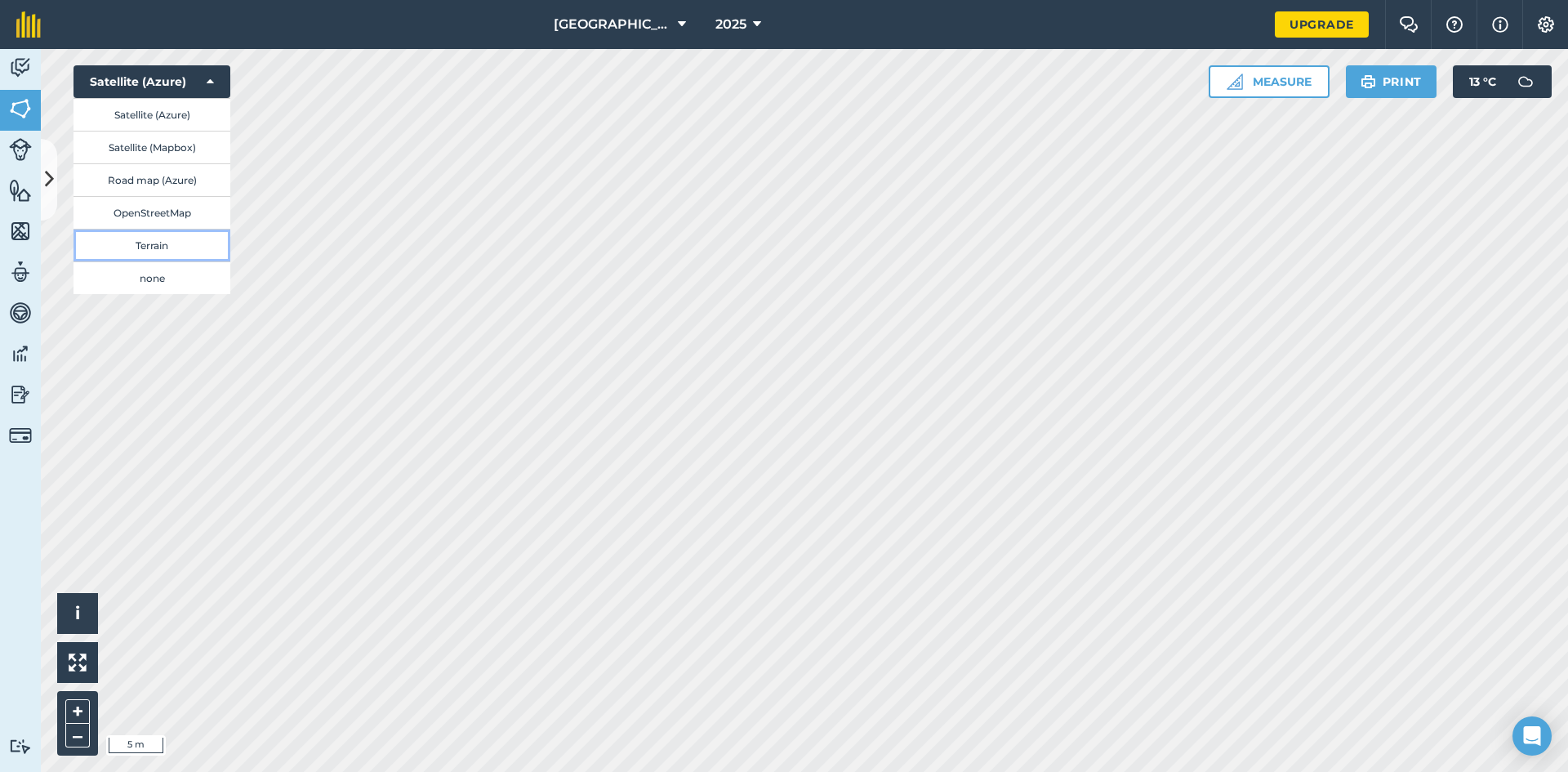
click at [160, 247] on button "Terrain" at bounding box center [152, 244] width 157 height 32
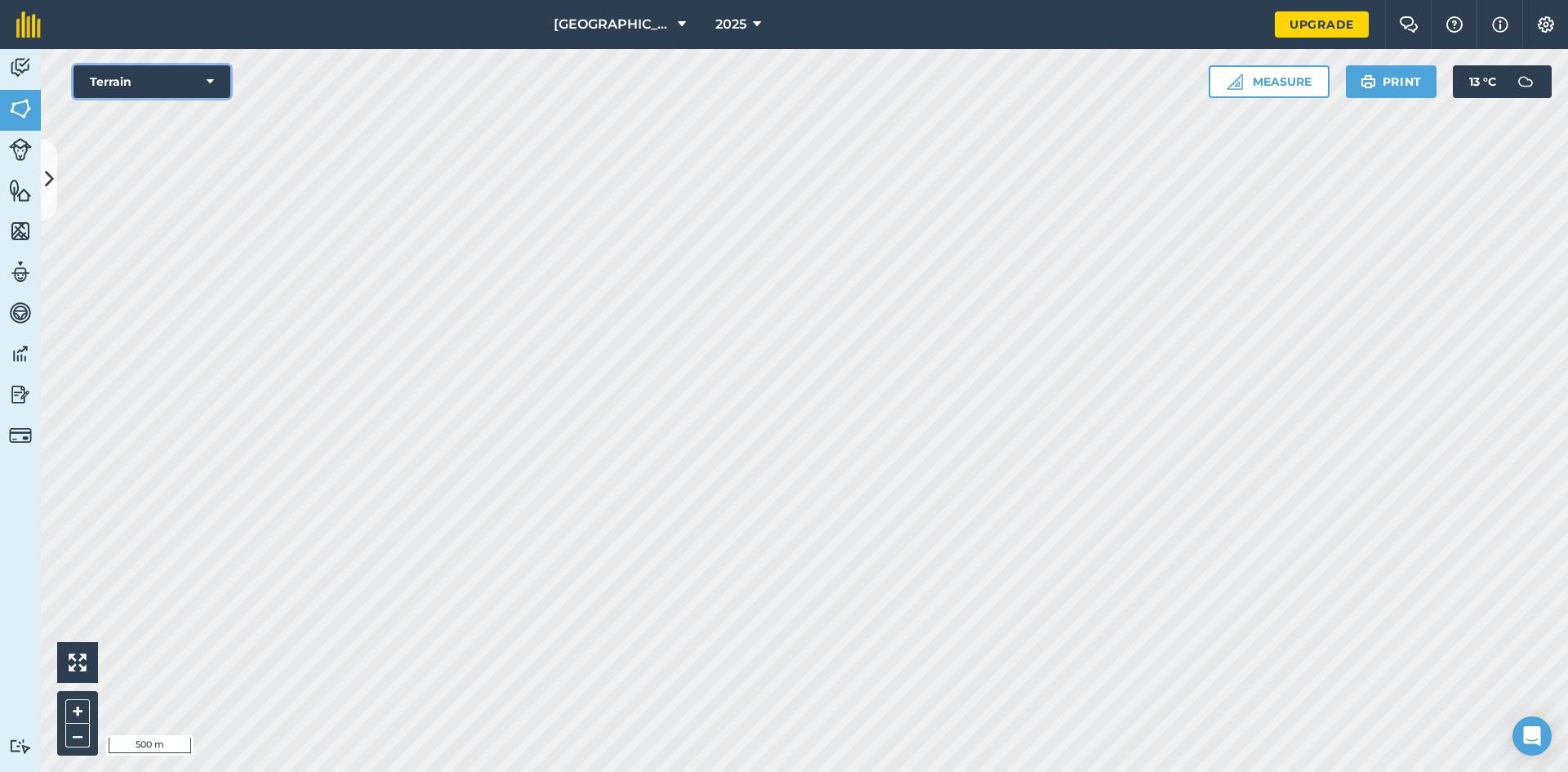
click at [172, 84] on button "Terrain" at bounding box center [152, 81] width 157 height 32
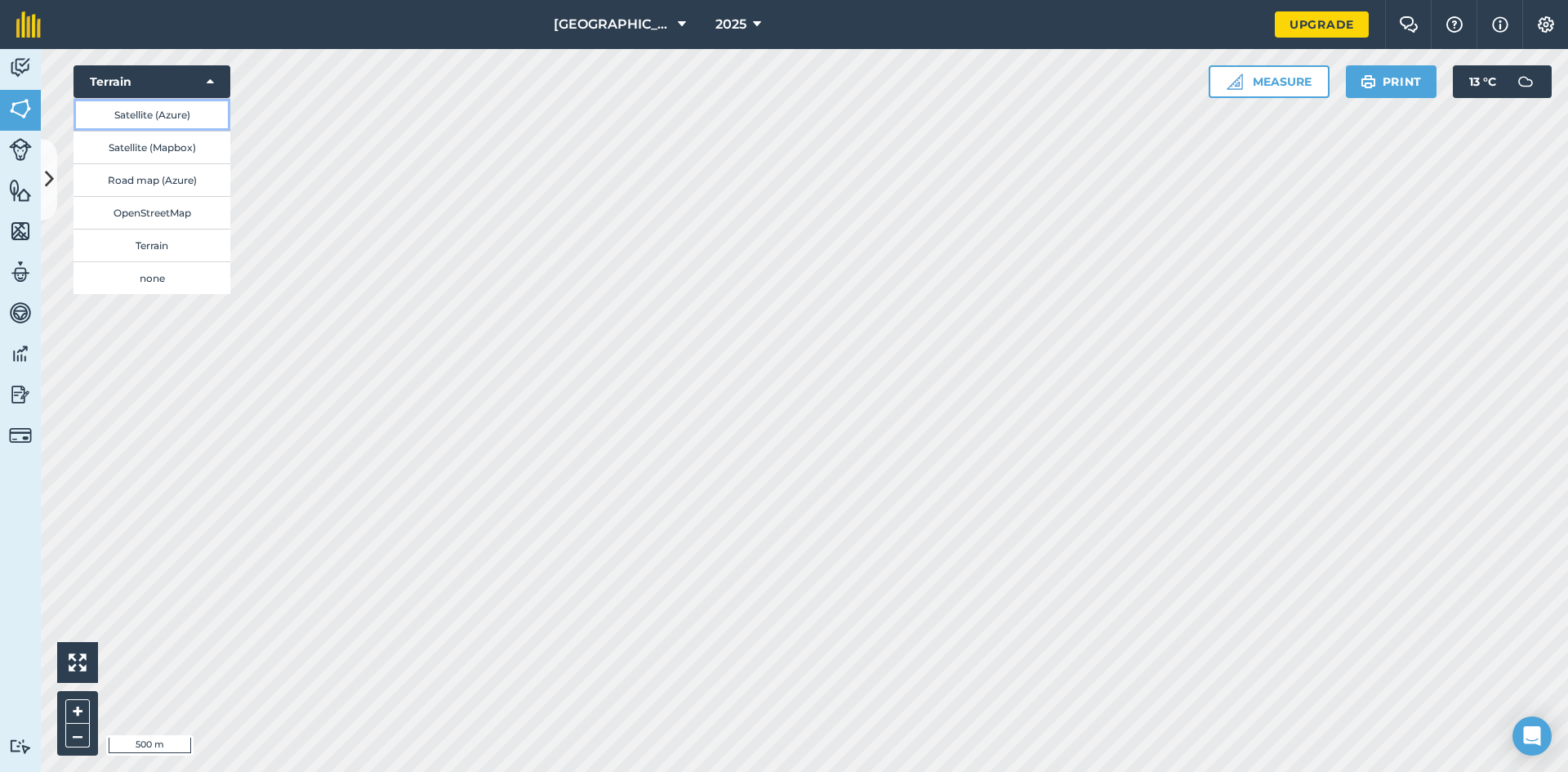
click at [190, 128] on button "Satellite (Azure)" at bounding box center [152, 113] width 157 height 32
